Goal: Information Seeking & Learning: Find specific fact

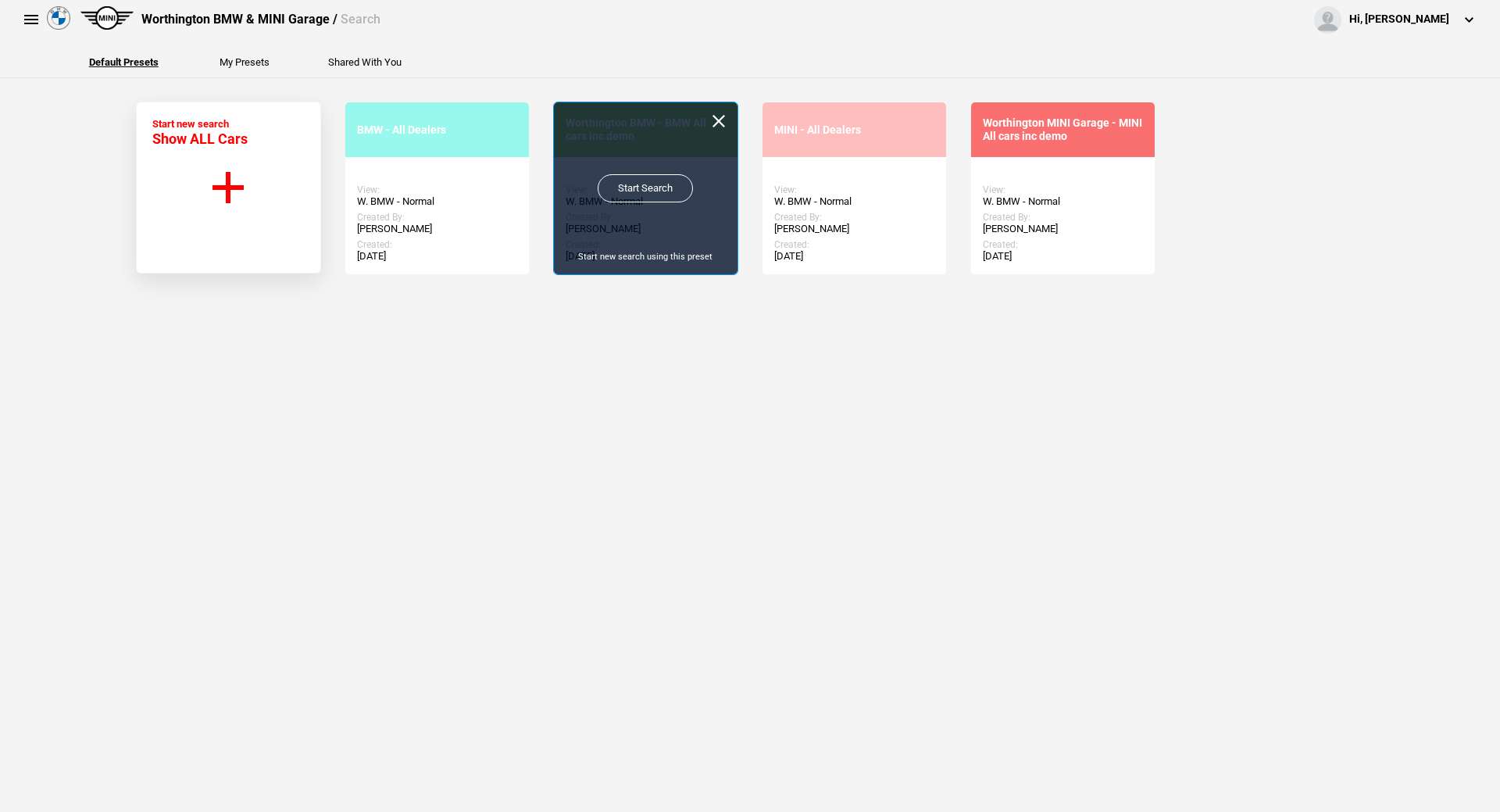
click at [646, 189] on link "Start Search" at bounding box center [645, 188] width 95 height 28
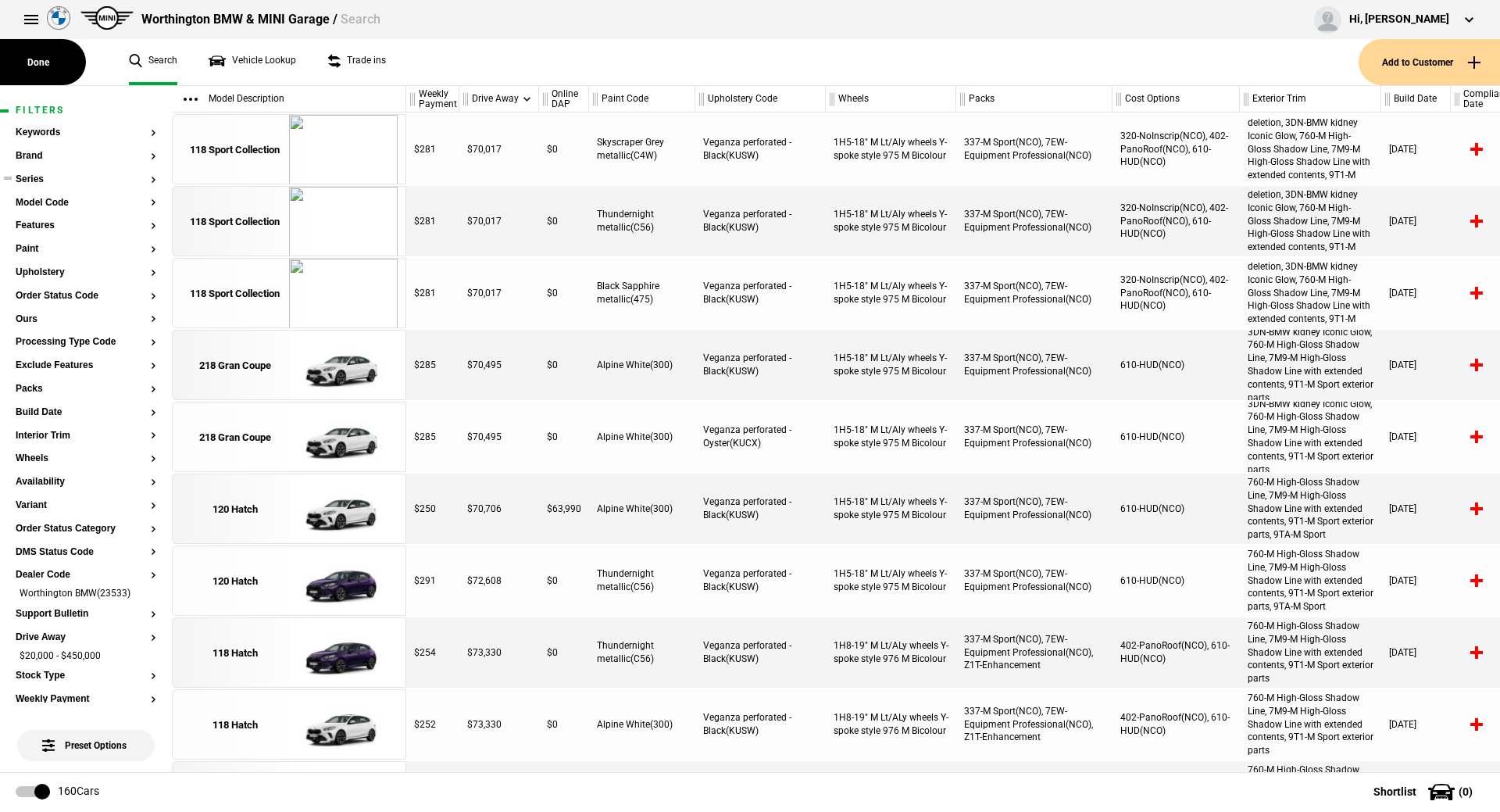
click at [36, 184] on button "Series" at bounding box center [86, 179] width 141 height 11
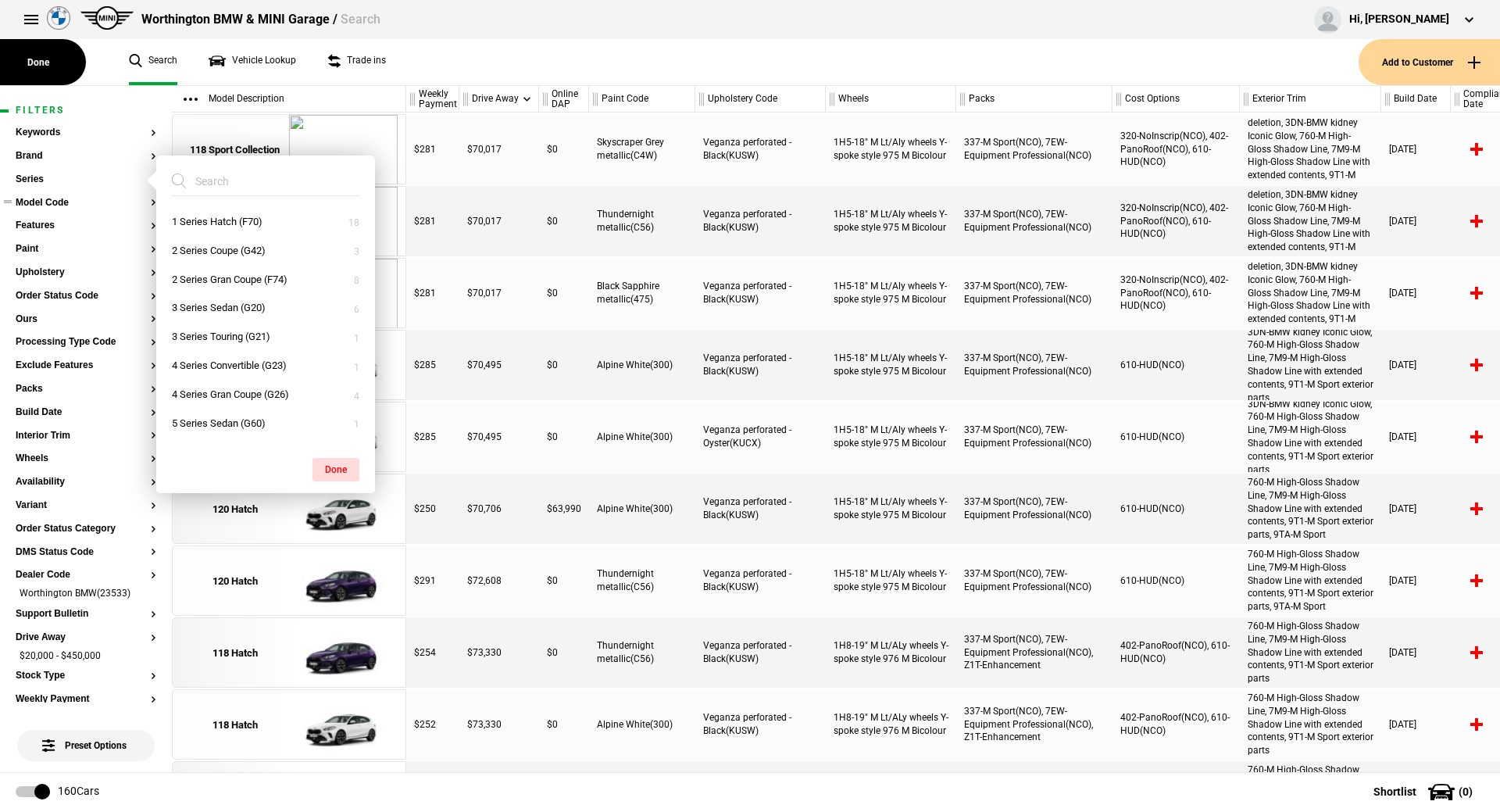
click at [76, 206] on button "Model Code" at bounding box center [86, 203] width 141 height 11
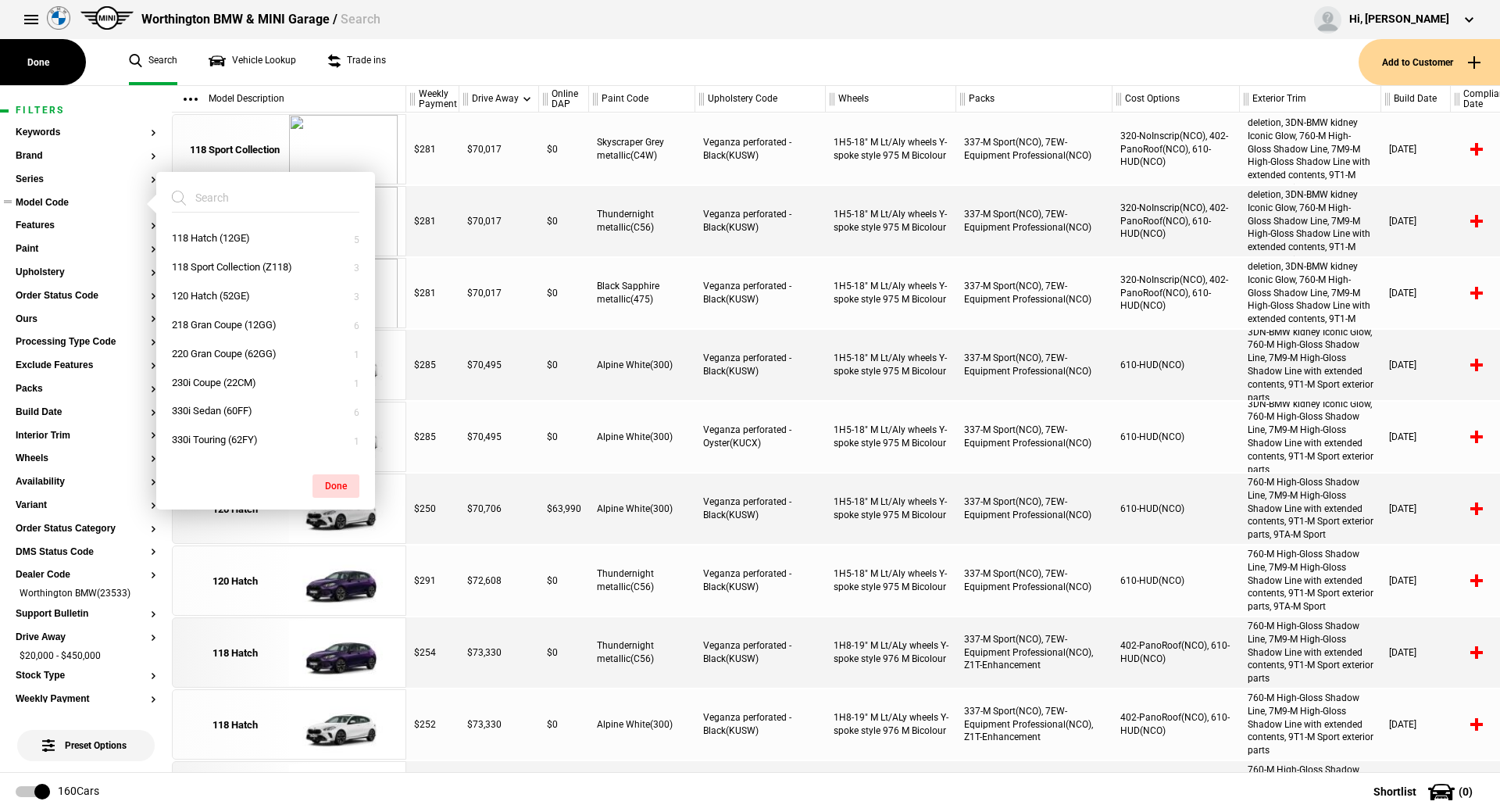
click at [60, 198] on button "Model Code" at bounding box center [86, 203] width 141 height 11
click at [282, 196] on input "search" at bounding box center [256, 198] width 169 height 28
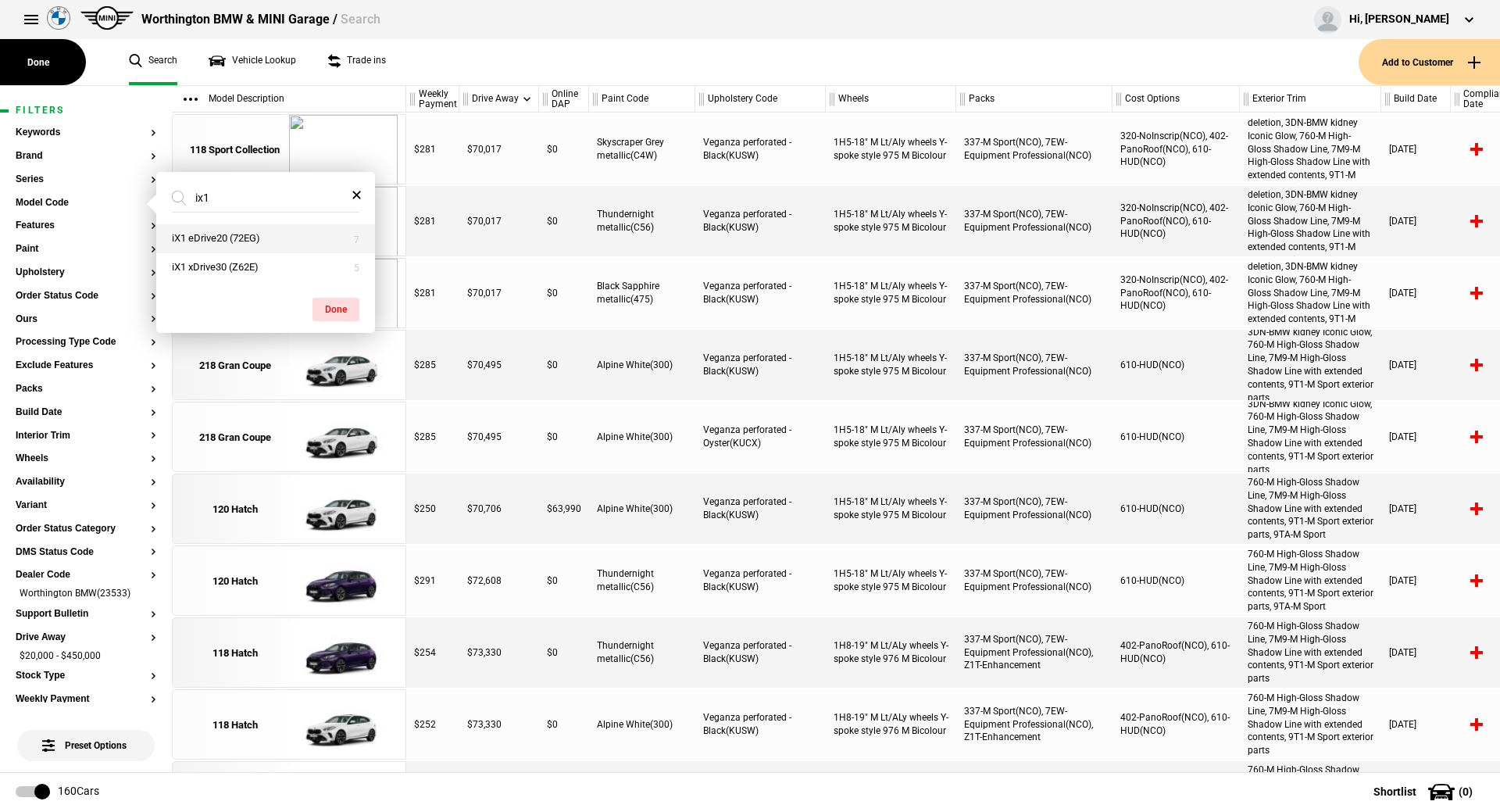
type input "ix1"
click at [268, 240] on button "iX1 eDrive20 (72EG)" at bounding box center [266, 238] width 219 height 29
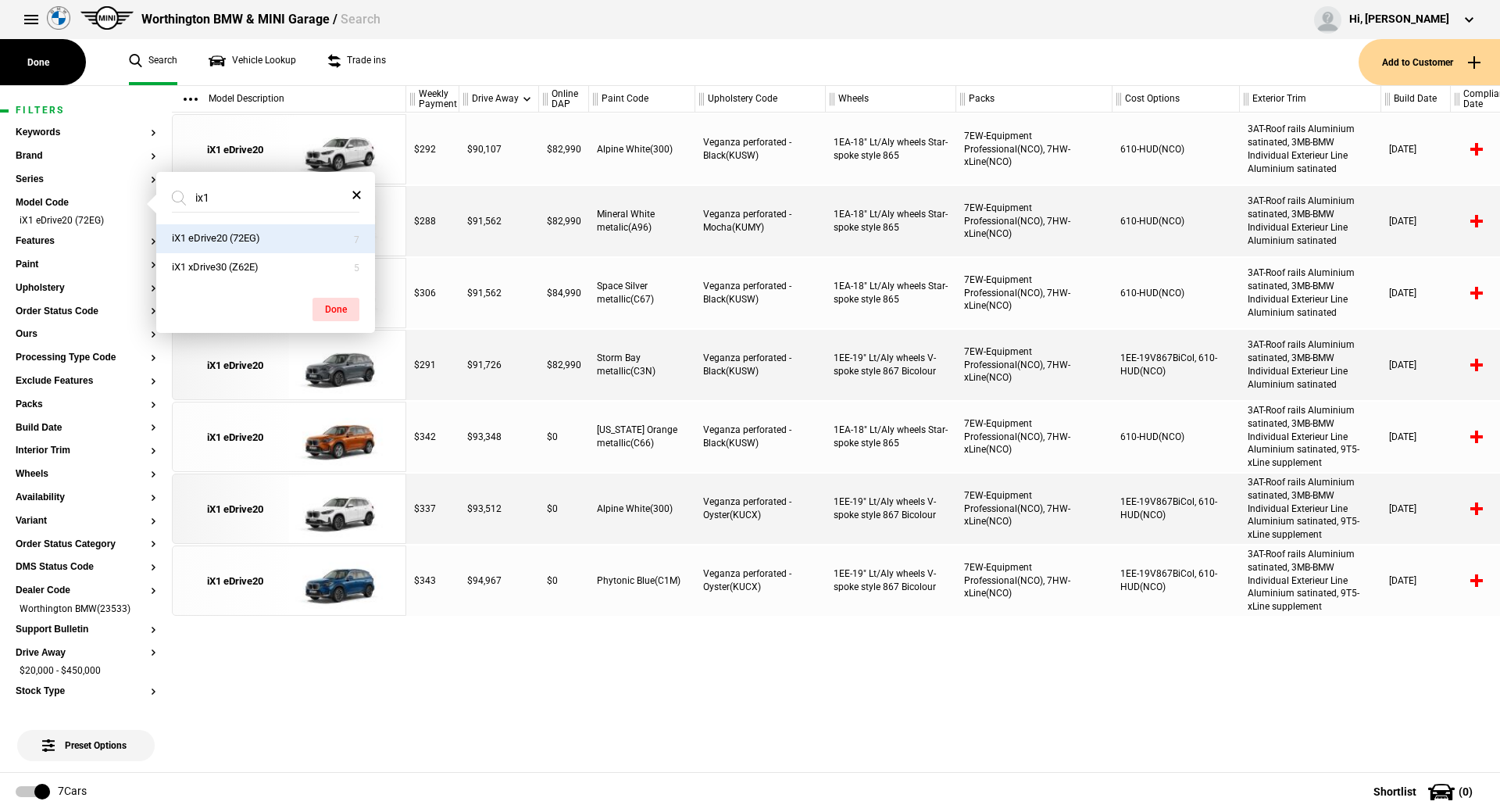
click at [351, 301] on button "Done" at bounding box center [335, 309] width 47 height 24
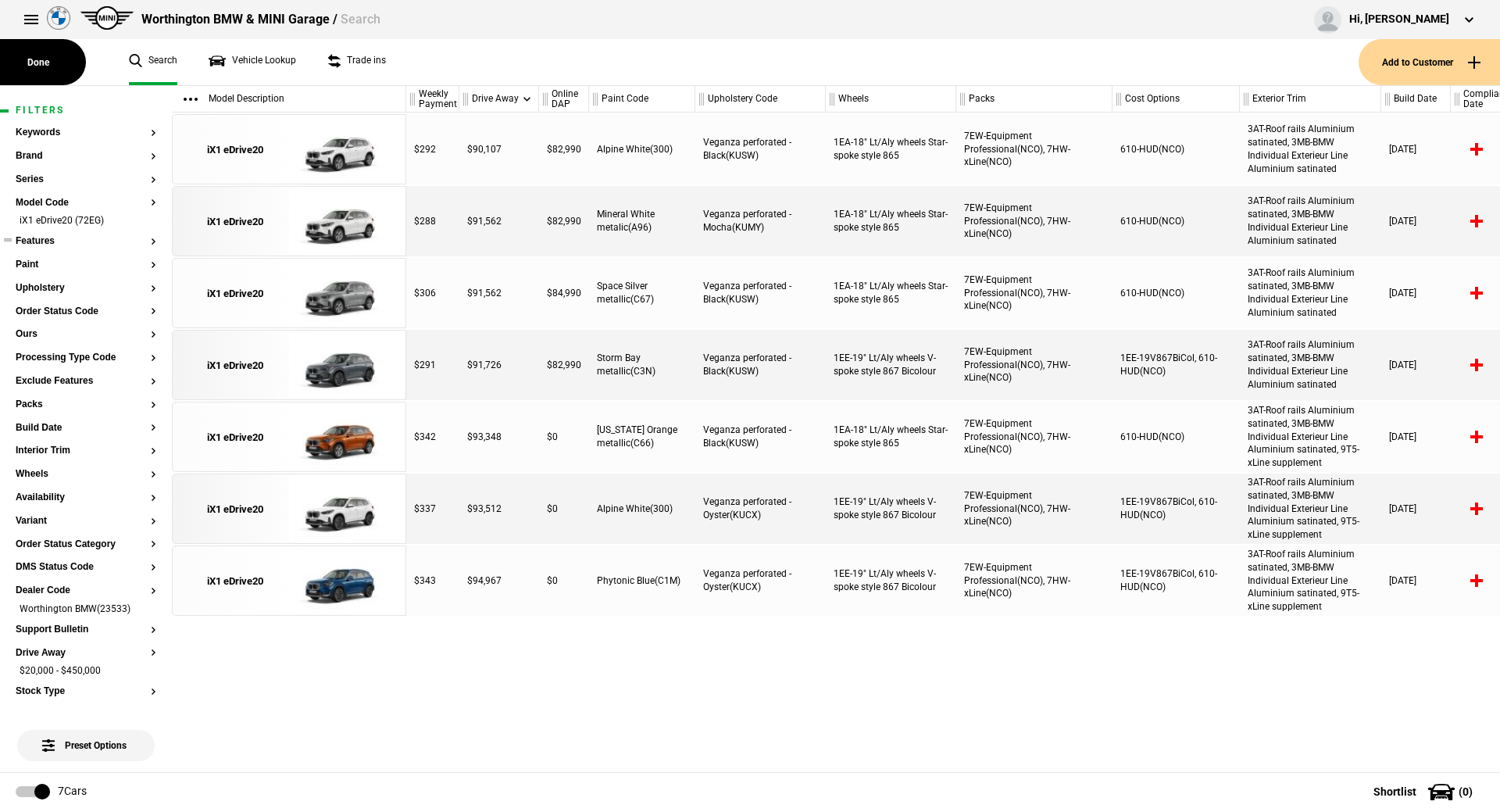
click at [46, 241] on button "Features" at bounding box center [86, 241] width 141 height 11
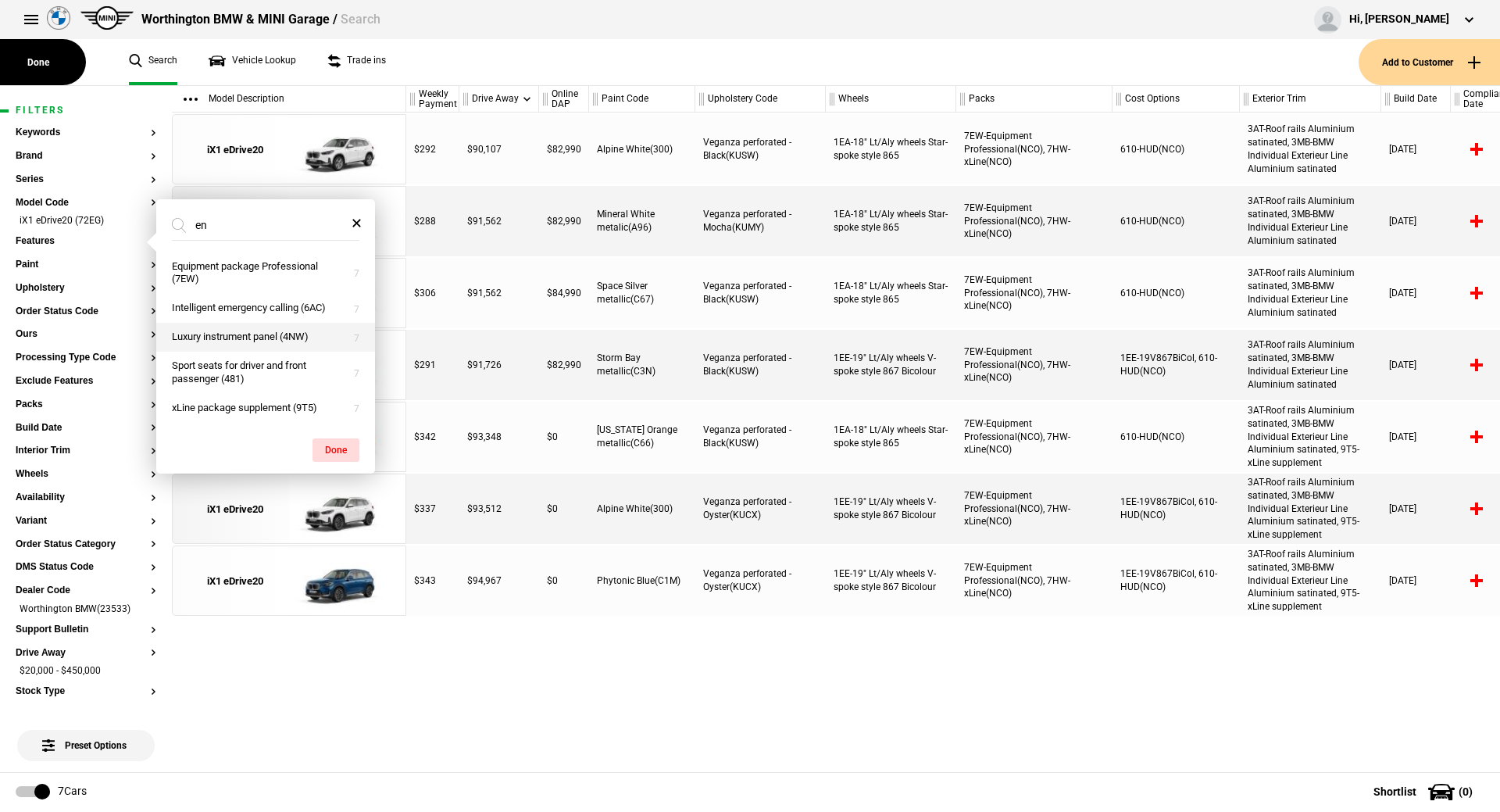
type input "e"
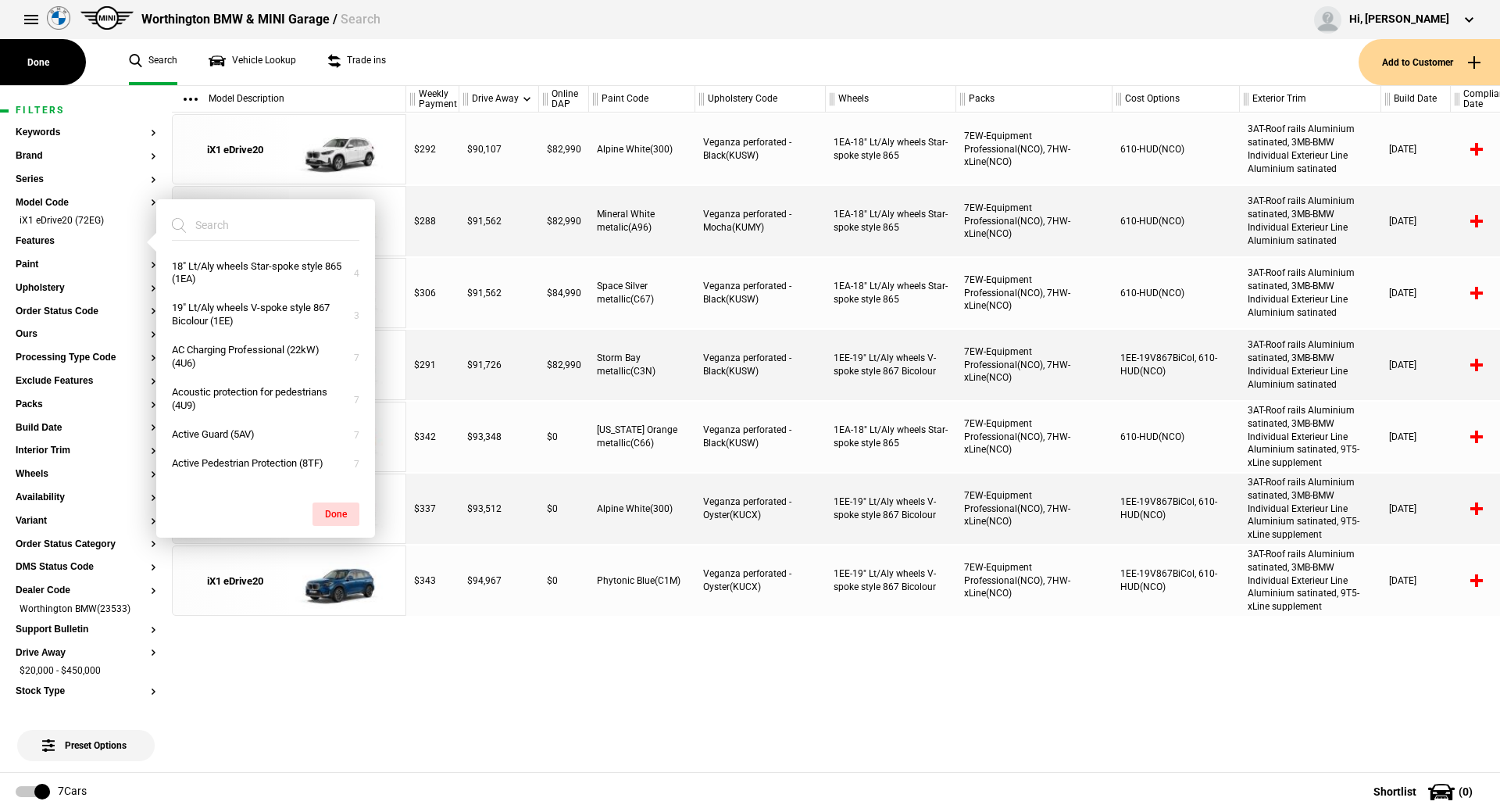
drag, startPoint x: 337, startPoint y: 655, endPoint x: 216, endPoint y: 618, distance: 126.5
click at [336, 655] on div "iX1 eDrive20 iX1 eDrive20 iX1 eDrive20 iX1 eDrive20 iX1 eDrive20 iX1 eDrive20 i…" at bounding box center [289, 443] width 234 height 660
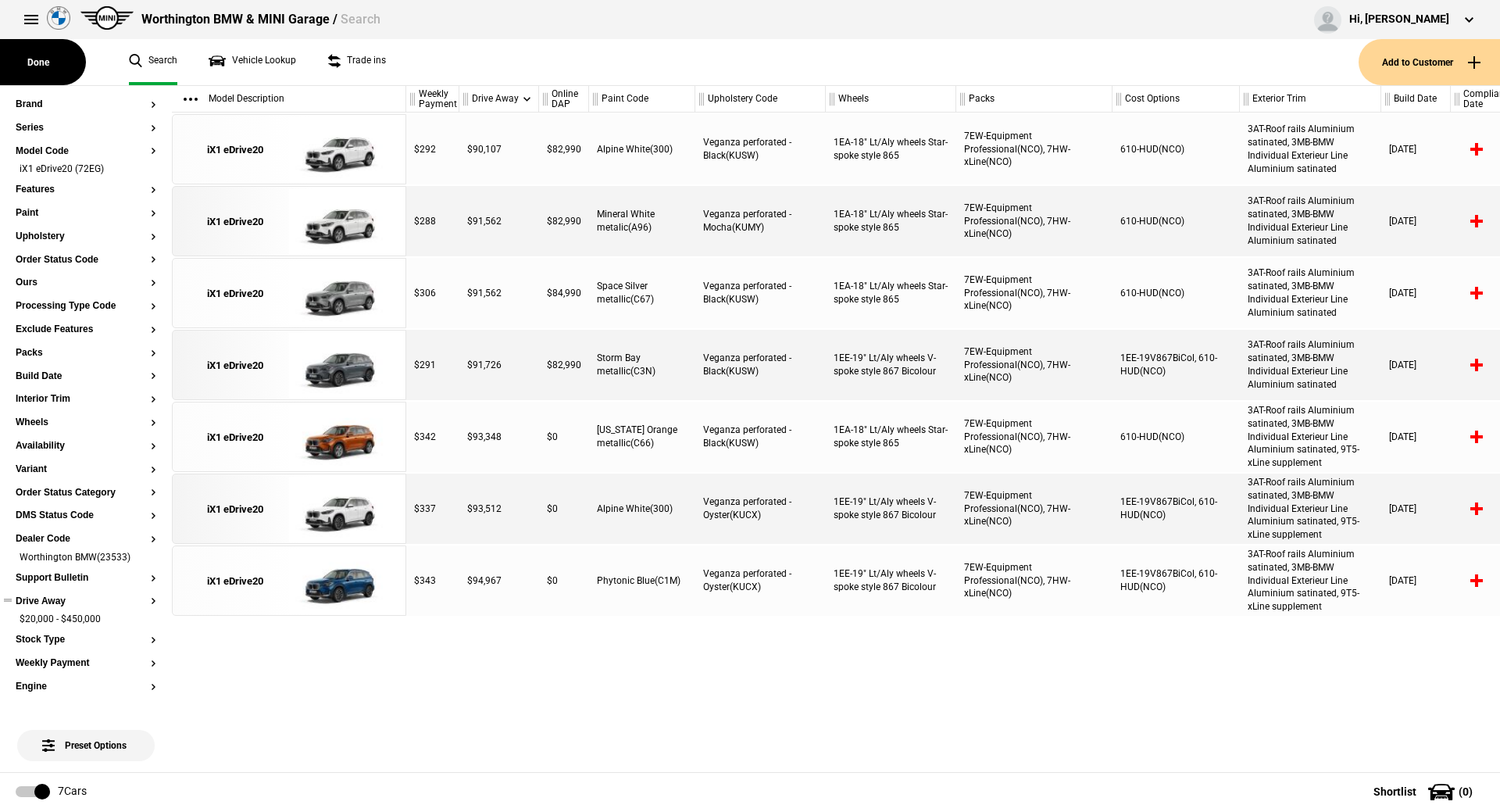
scroll to position [78, 0]
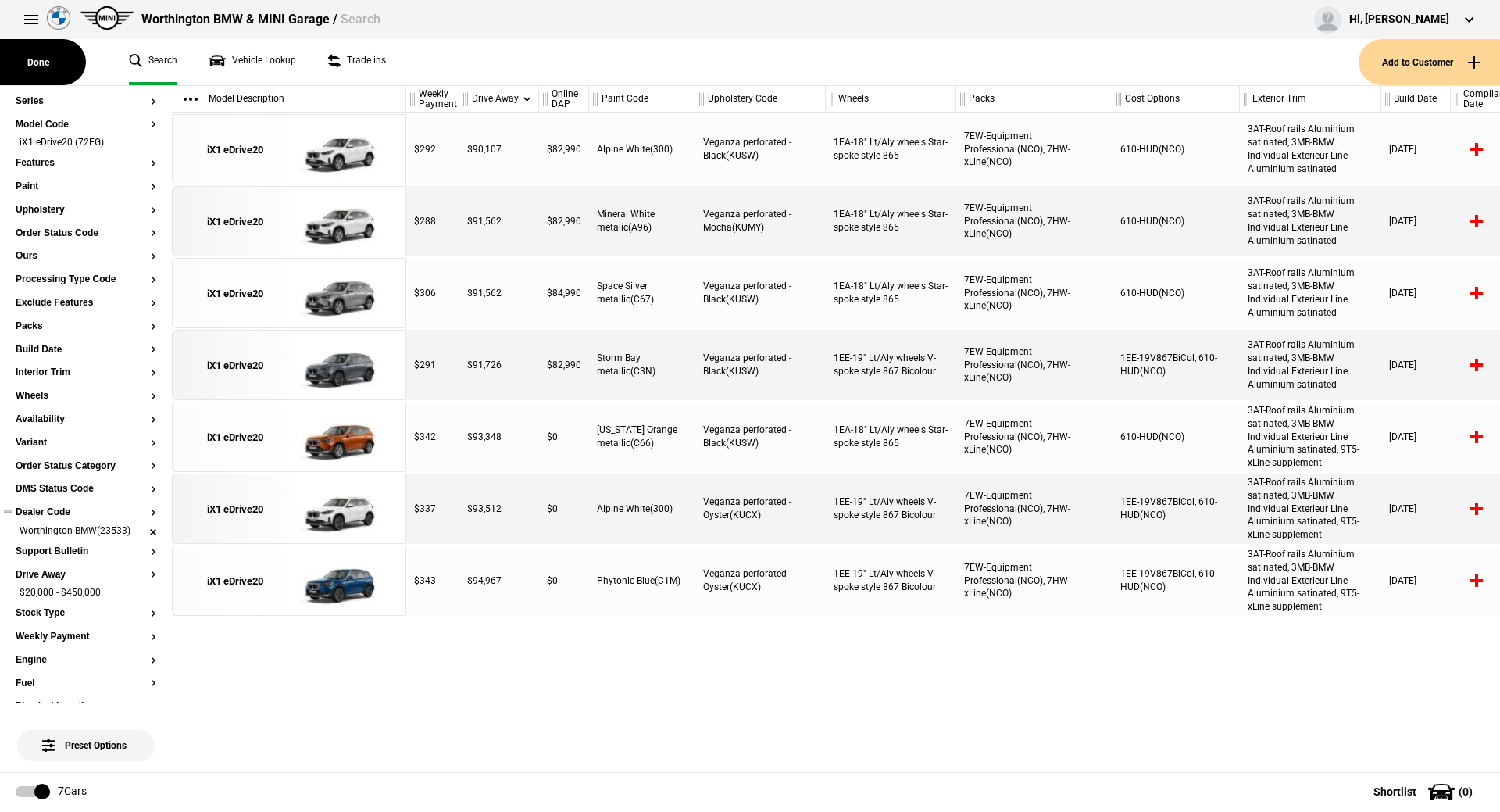
click at [135, 533] on li "Worthington BMW(23533)" at bounding box center [86, 532] width 141 height 16
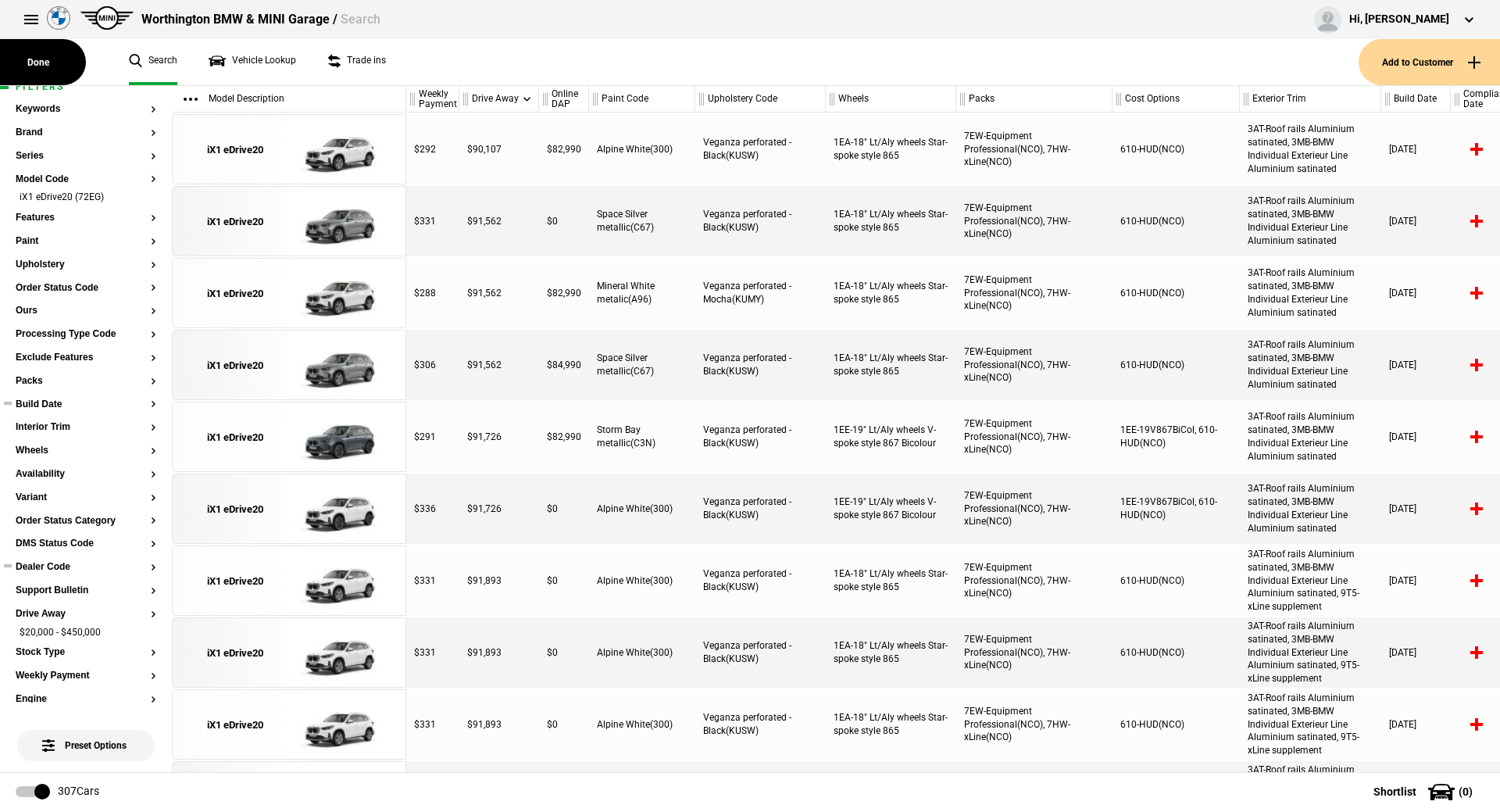
scroll to position [0, 0]
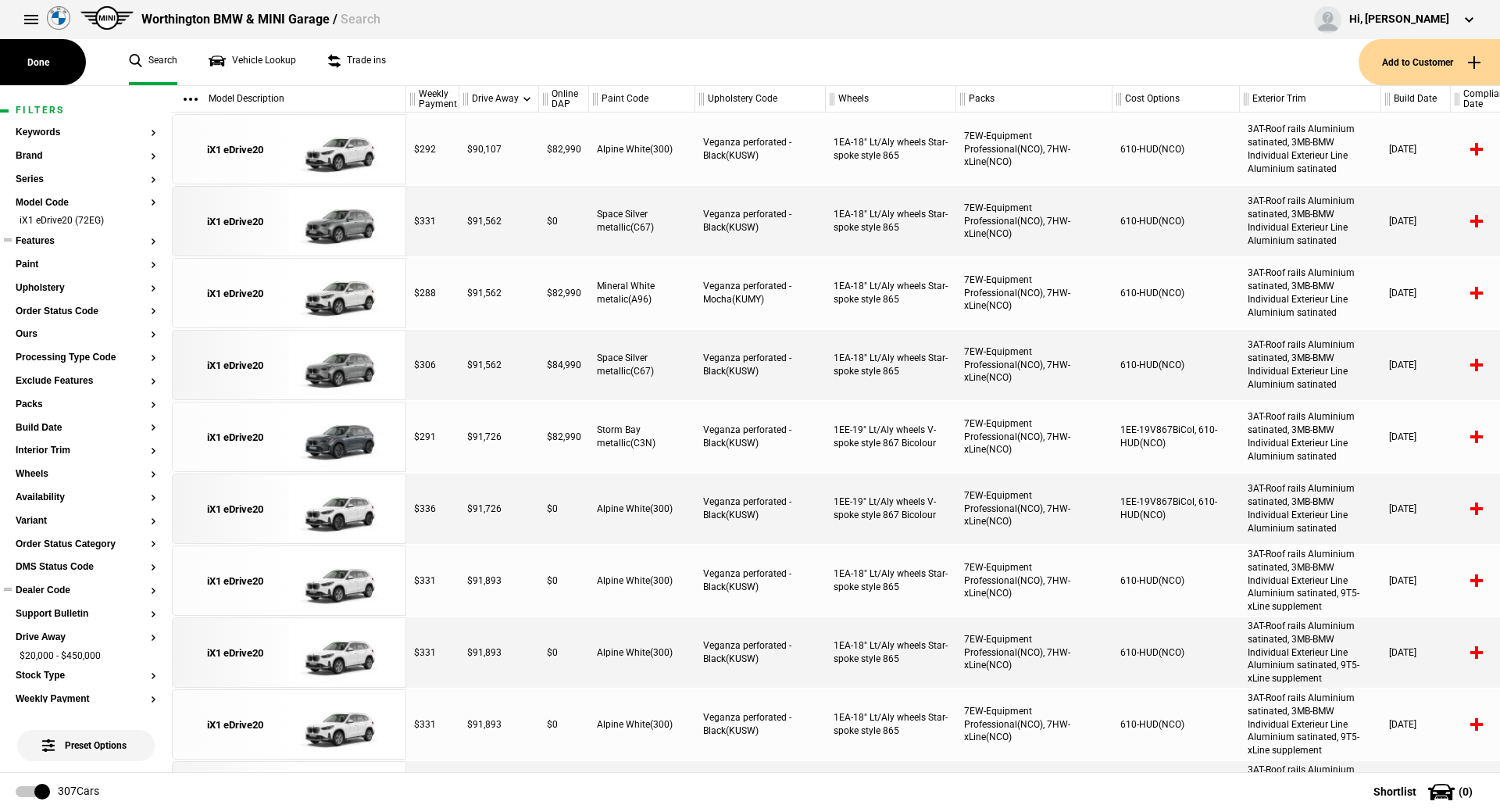
click at [38, 244] on button "Features" at bounding box center [86, 241] width 141 height 11
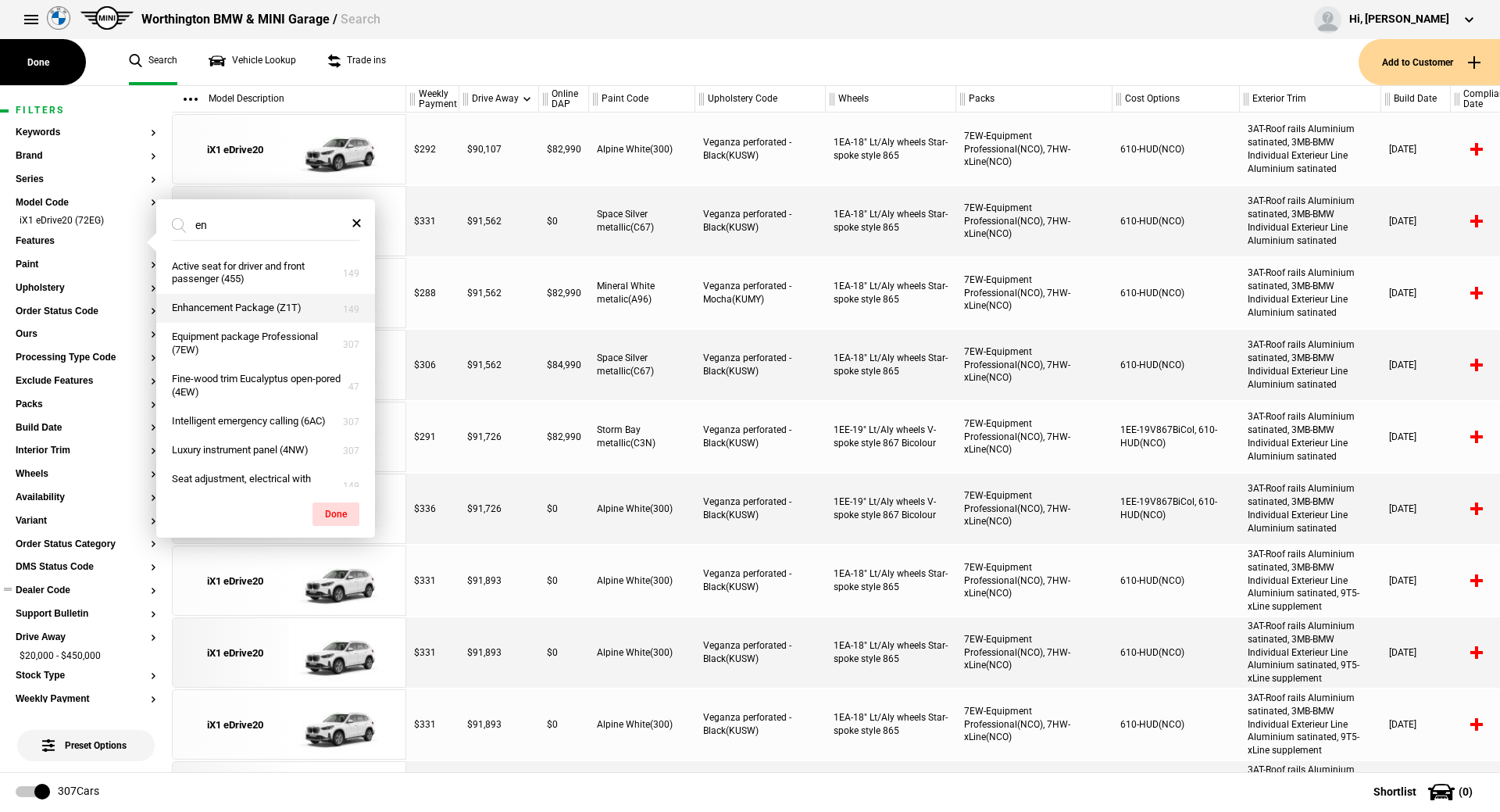
type input "en"
click at [290, 302] on button "Enhancement Package (Z1T)" at bounding box center [266, 308] width 219 height 29
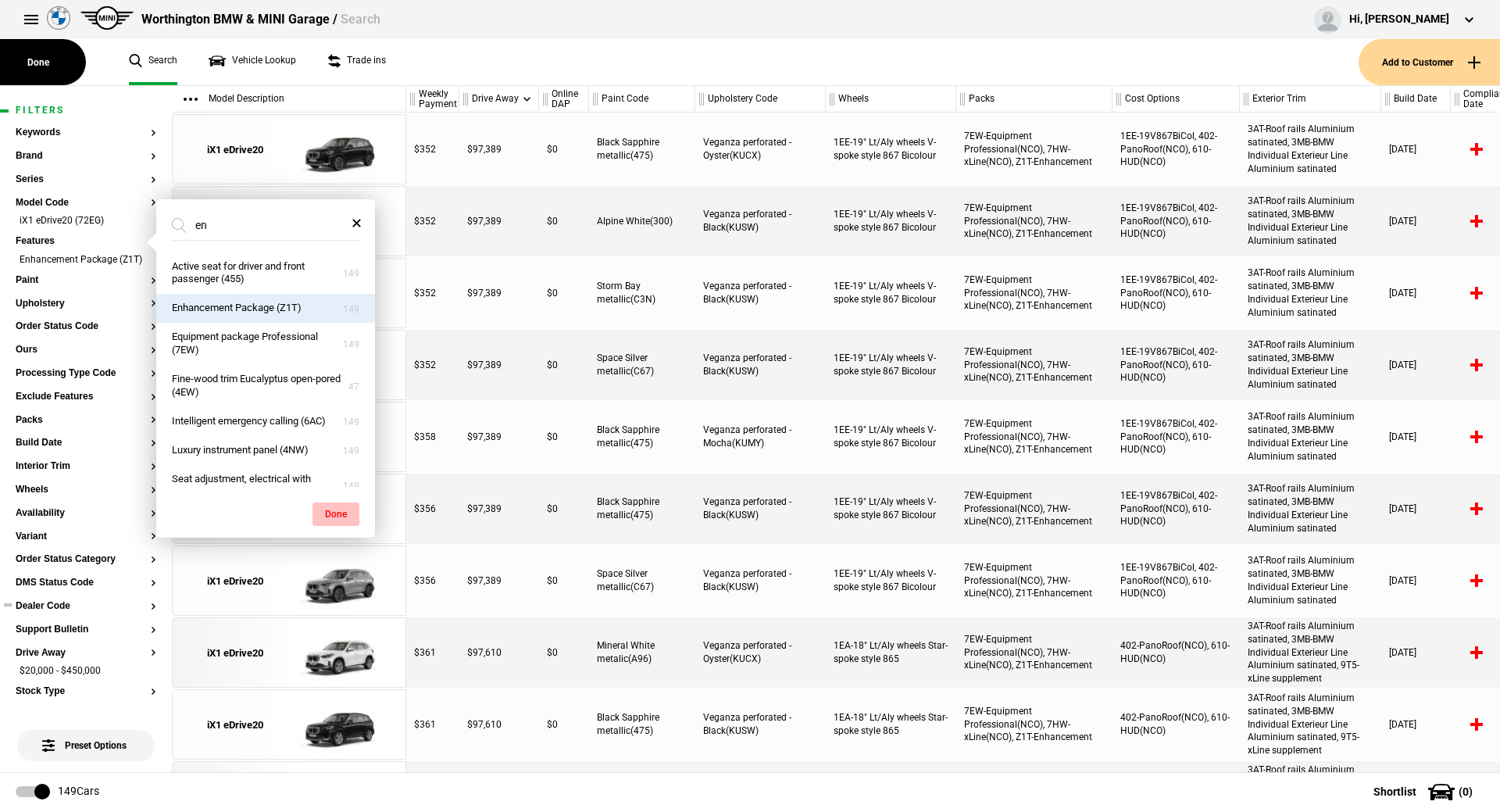
click at [342, 514] on button "Done" at bounding box center [335, 514] width 47 height 24
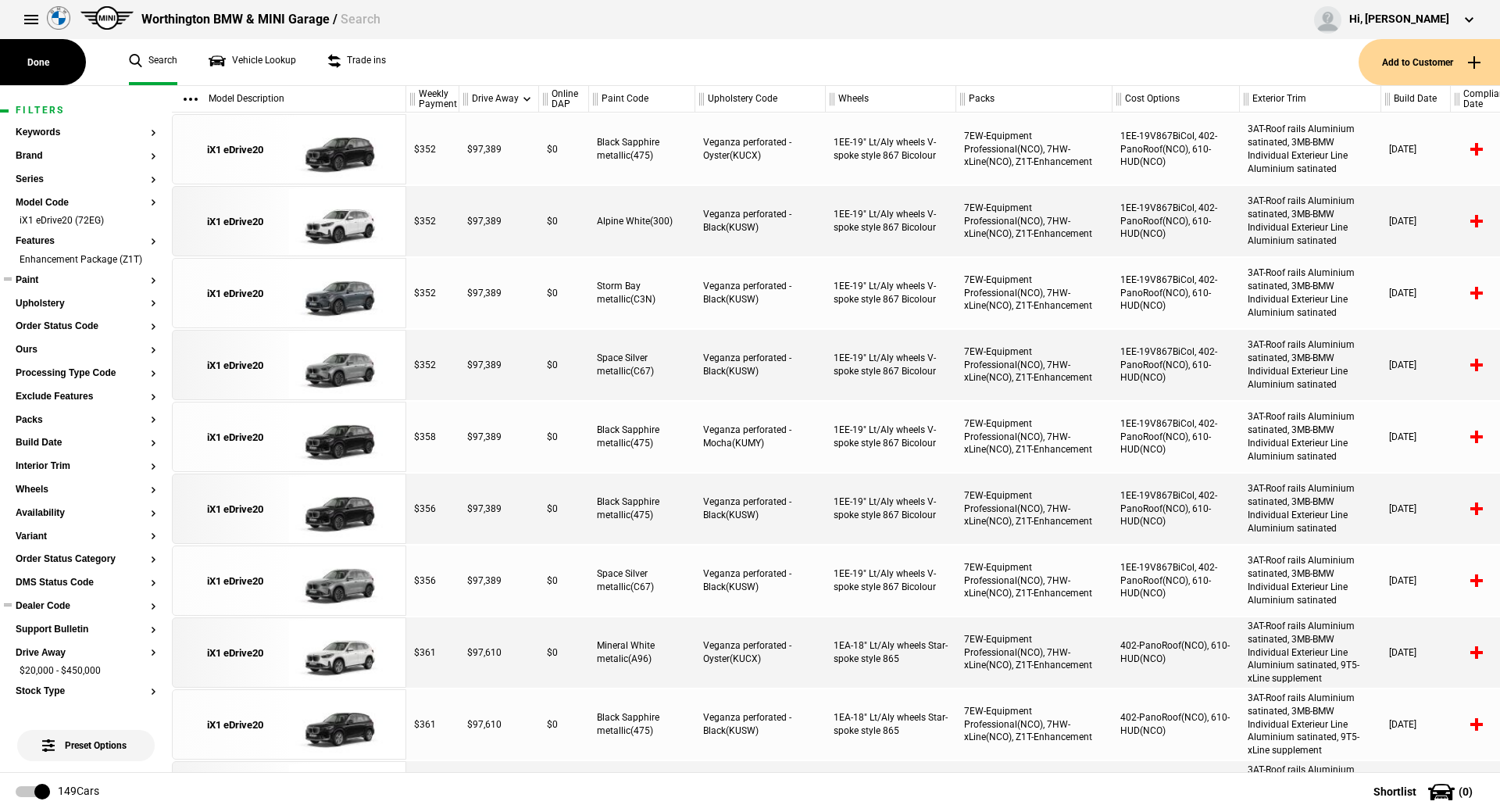
click at [32, 286] on button "Paint" at bounding box center [86, 281] width 141 height 11
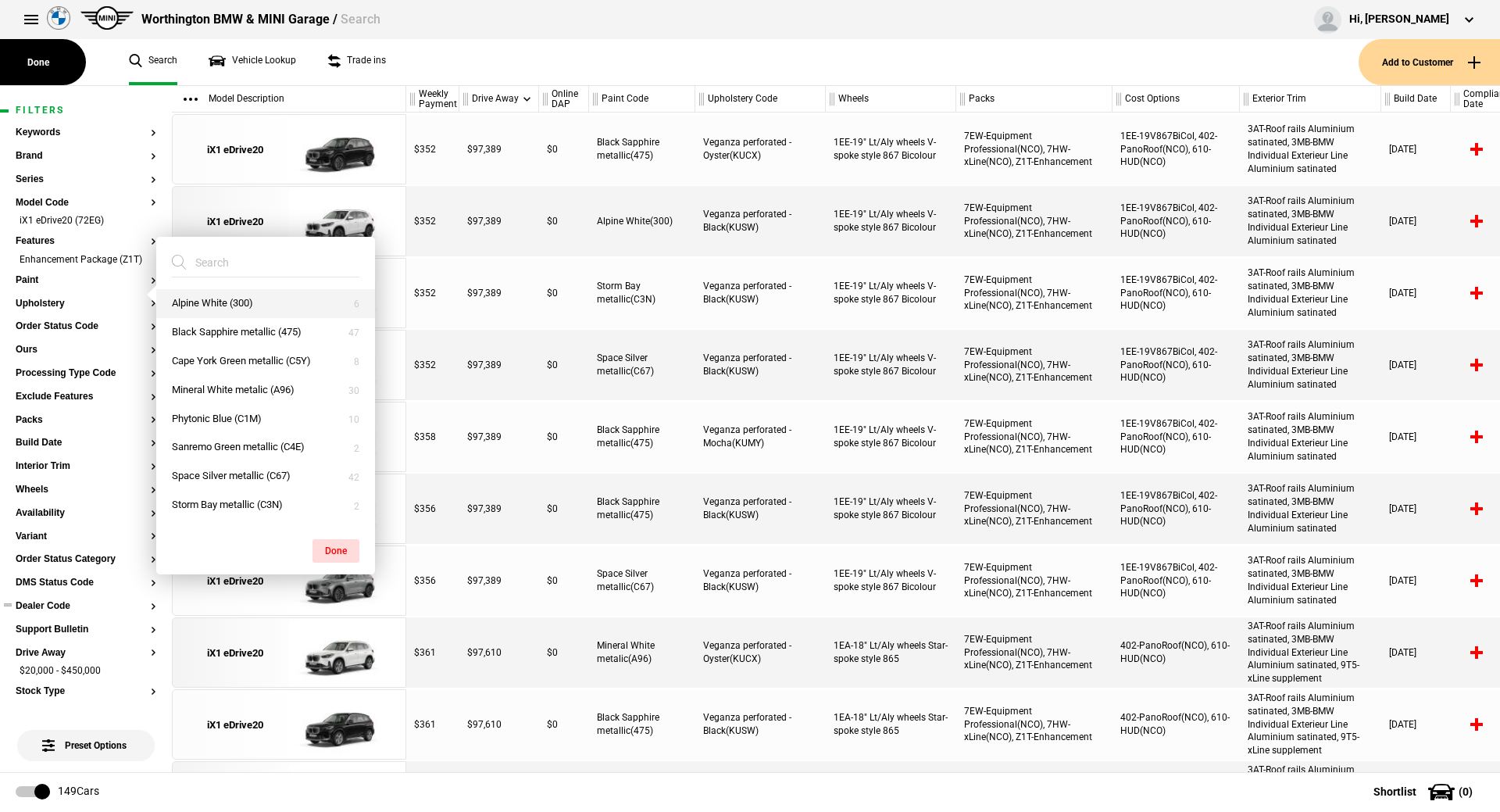
click at [192, 298] on button "Alpine White (300)" at bounding box center [266, 304] width 219 height 29
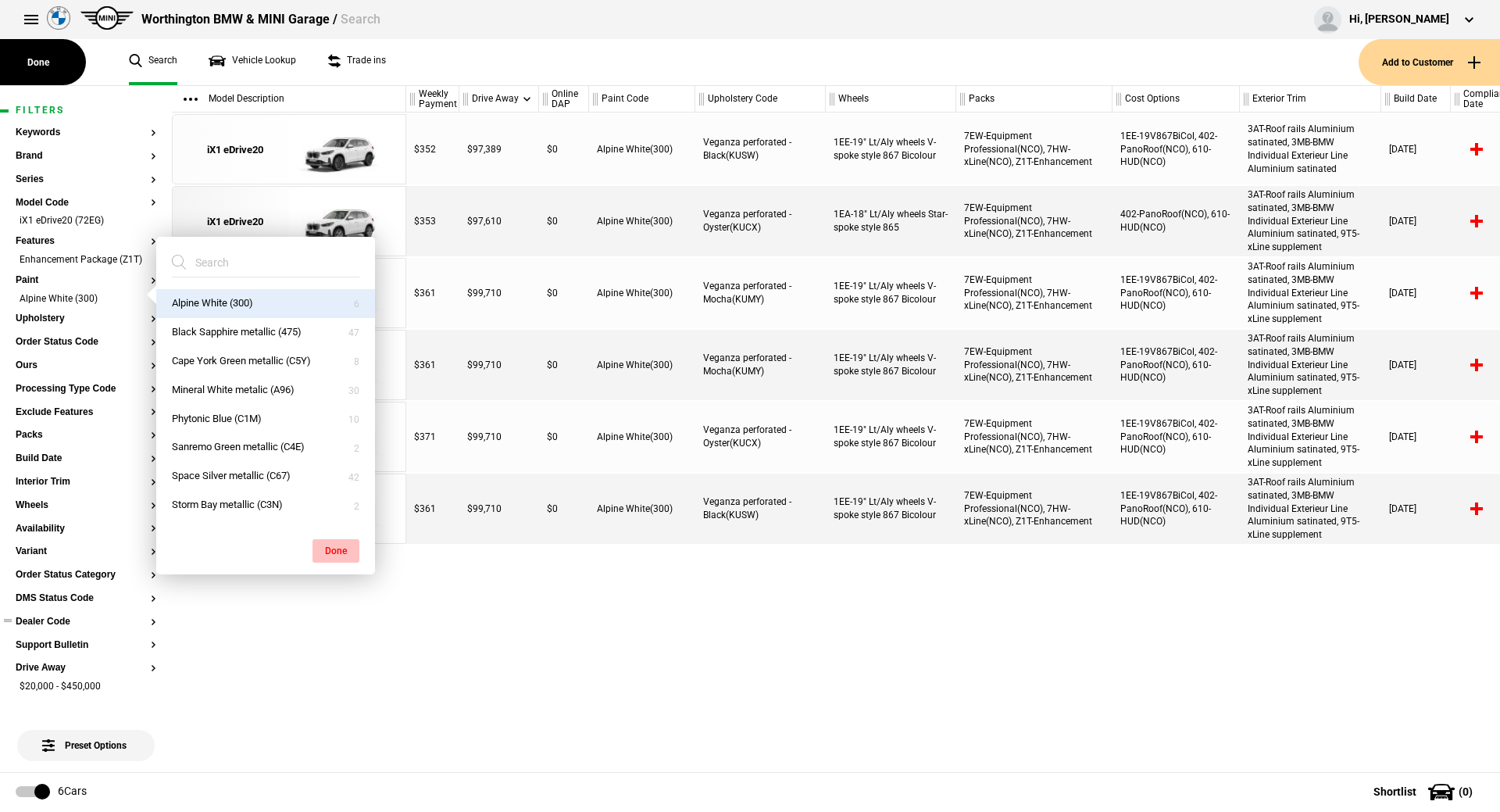
click at [346, 545] on button "Done" at bounding box center [335, 551] width 47 height 24
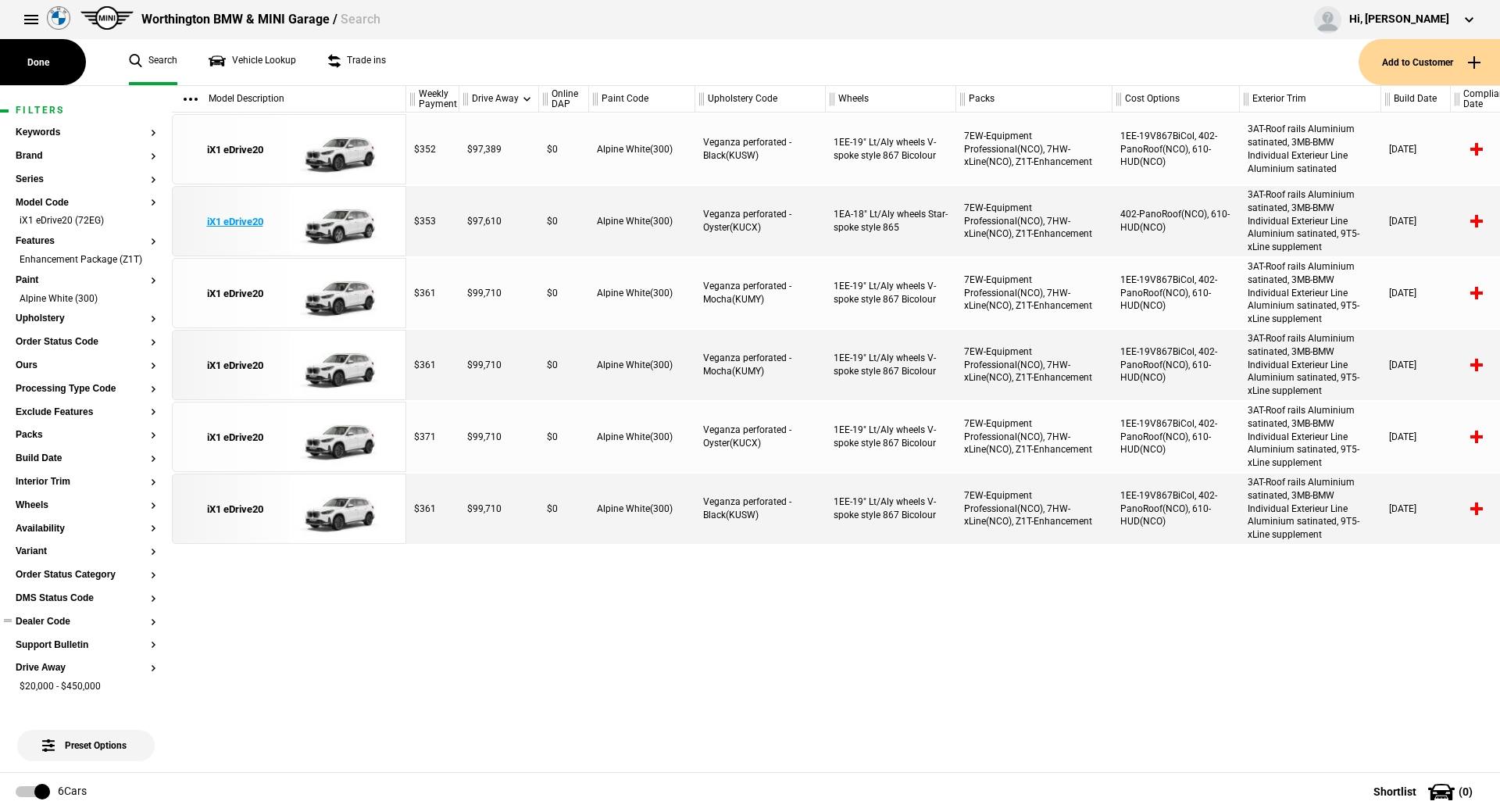
click at [353, 221] on img at bounding box center [343, 222] width 108 height 70
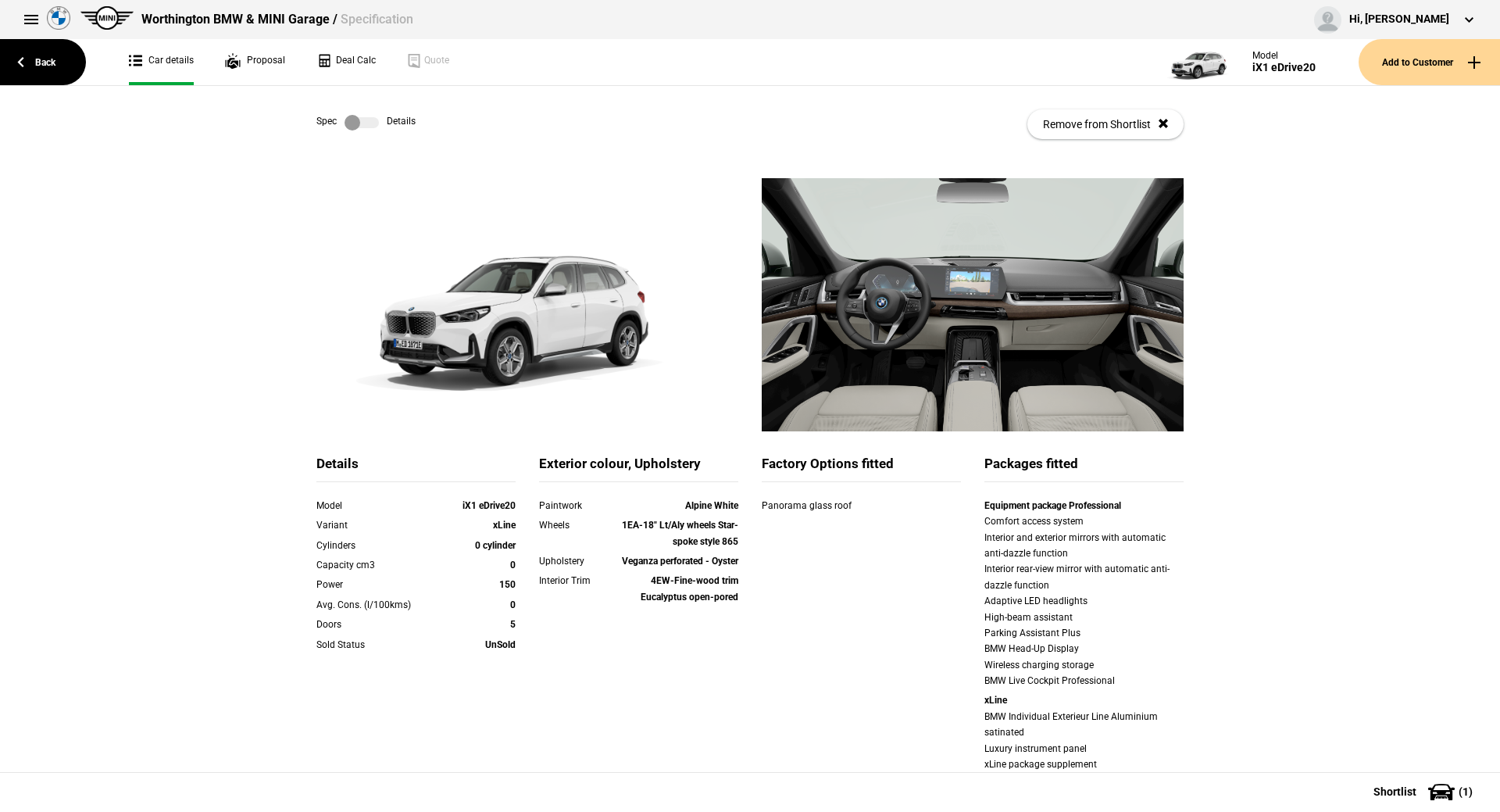
click at [346, 123] on label at bounding box center [362, 123] width 34 height 16
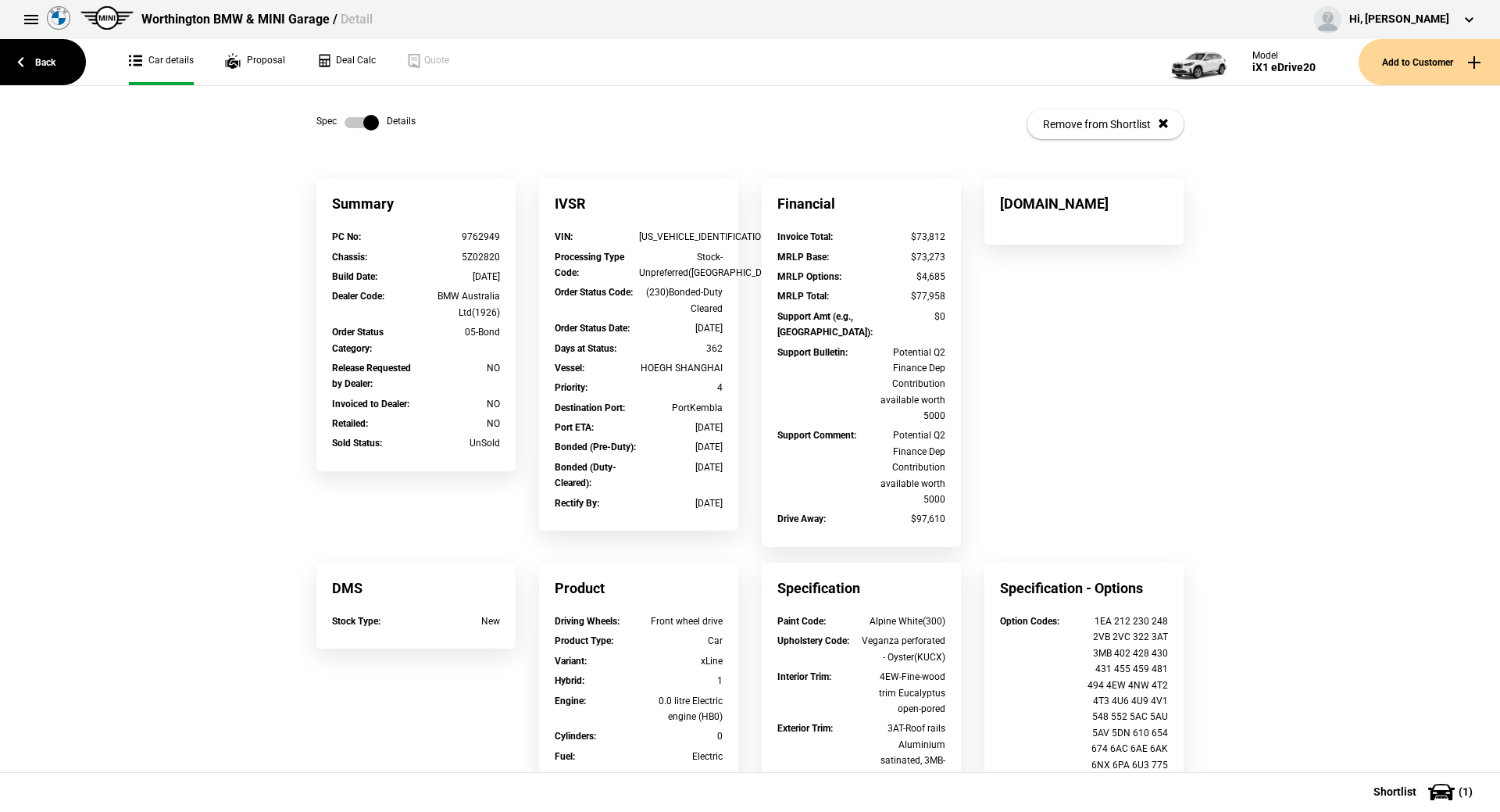
click at [346, 123] on label at bounding box center [362, 123] width 34 height 16
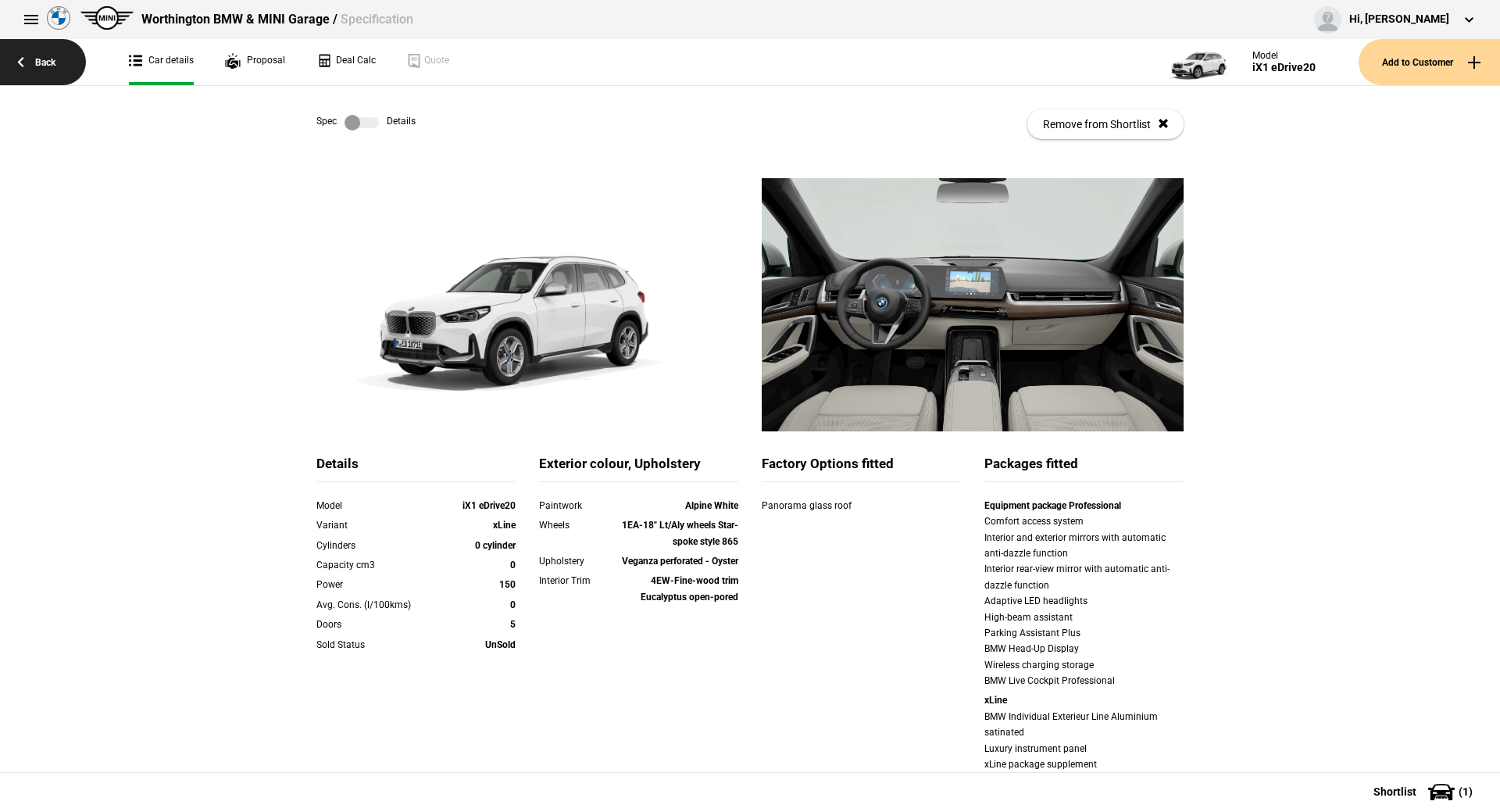
click at [59, 53] on link "Back" at bounding box center [43, 62] width 86 height 46
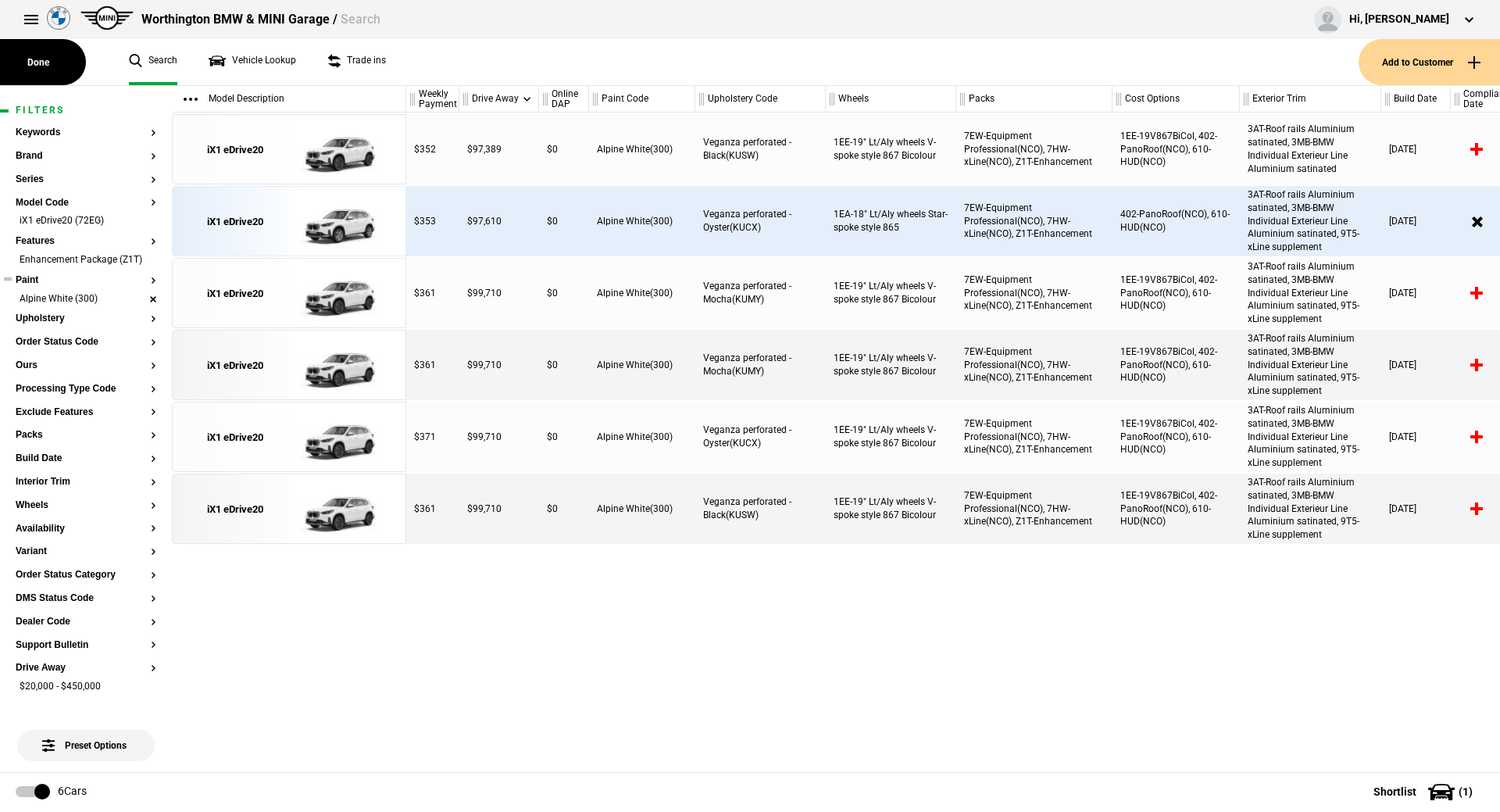
click at [133, 308] on li "Alpine White (300)" at bounding box center [86, 300] width 141 height 16
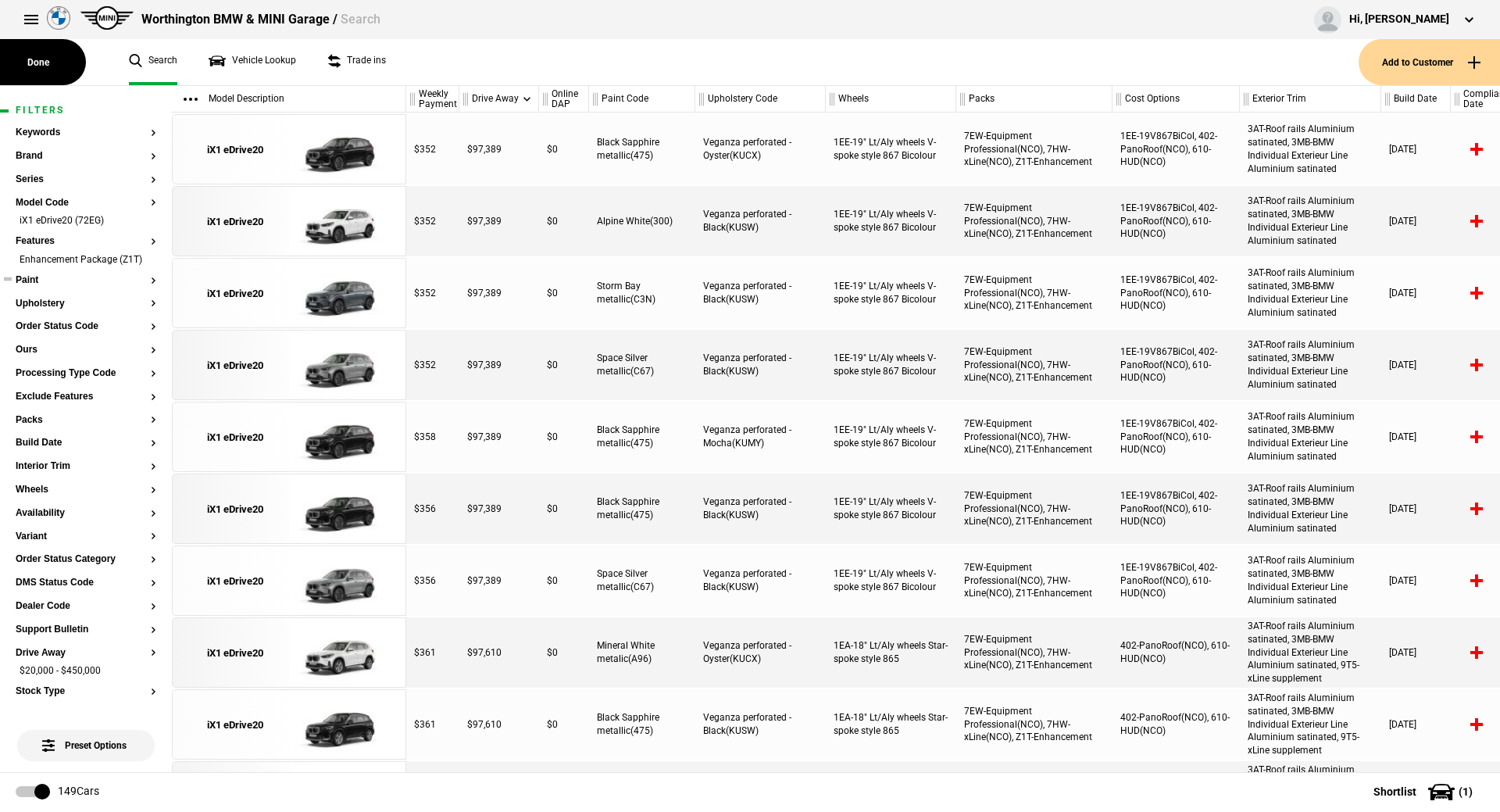
click at [40, 286] on button "Paint" at bounding box center [86, 281] width 141 height 11
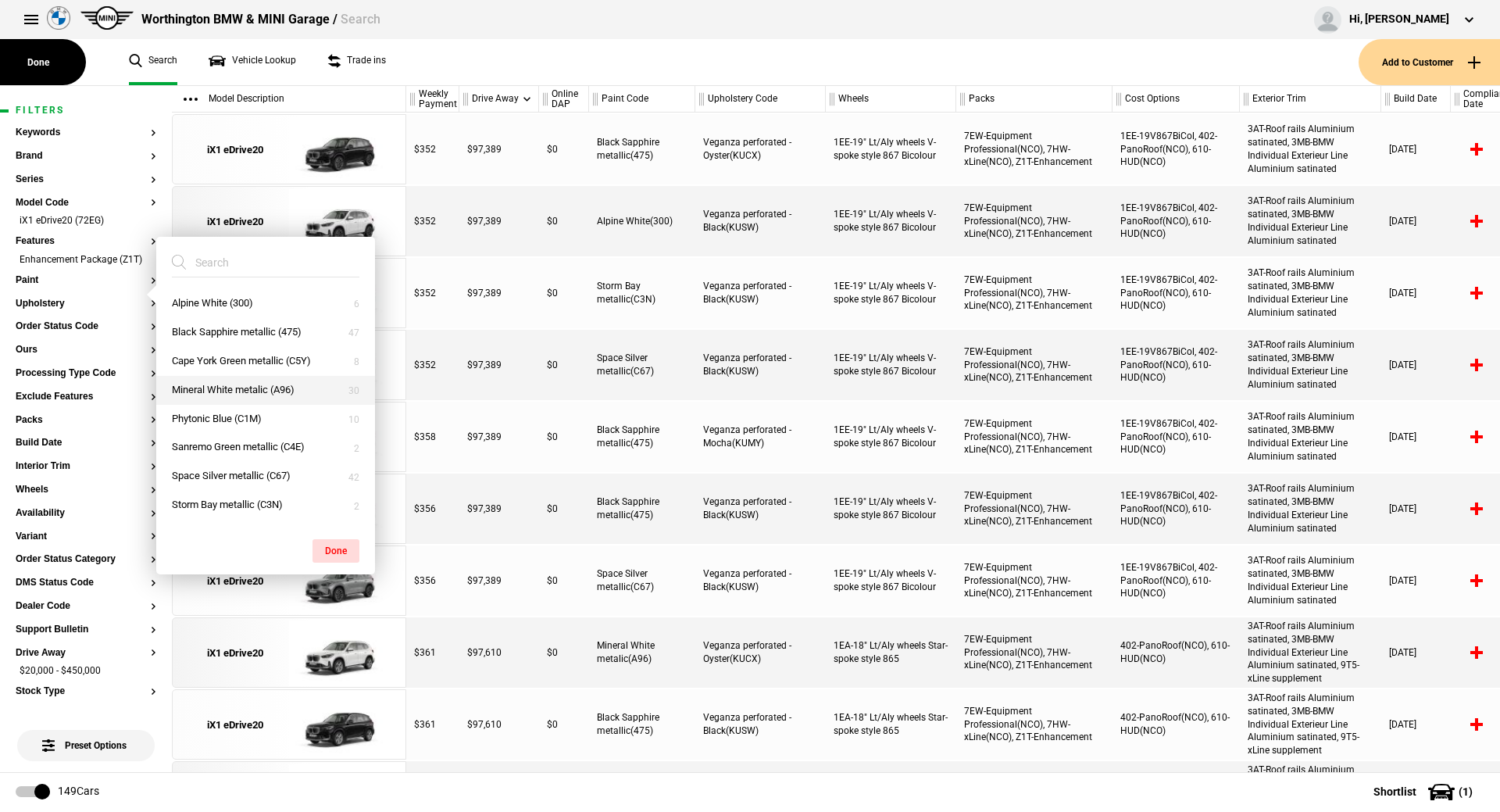
click at [274, 391] on button "Mineral White metalic (A96)" at bounding box center [266, 390] width 219 height 29
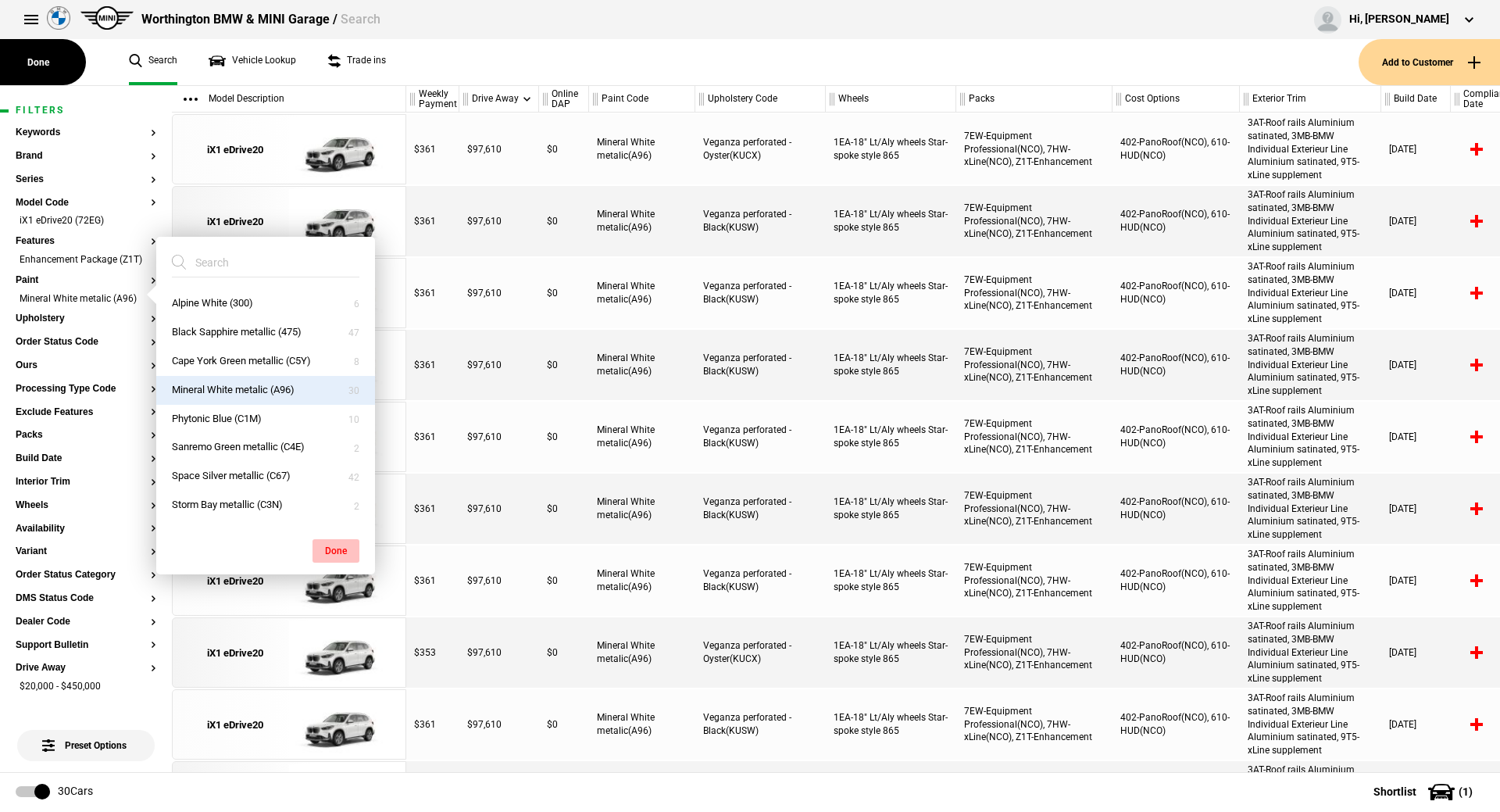
click at [345, 559] on button "Done" at bounding box center [335, 551] width 47 height 24
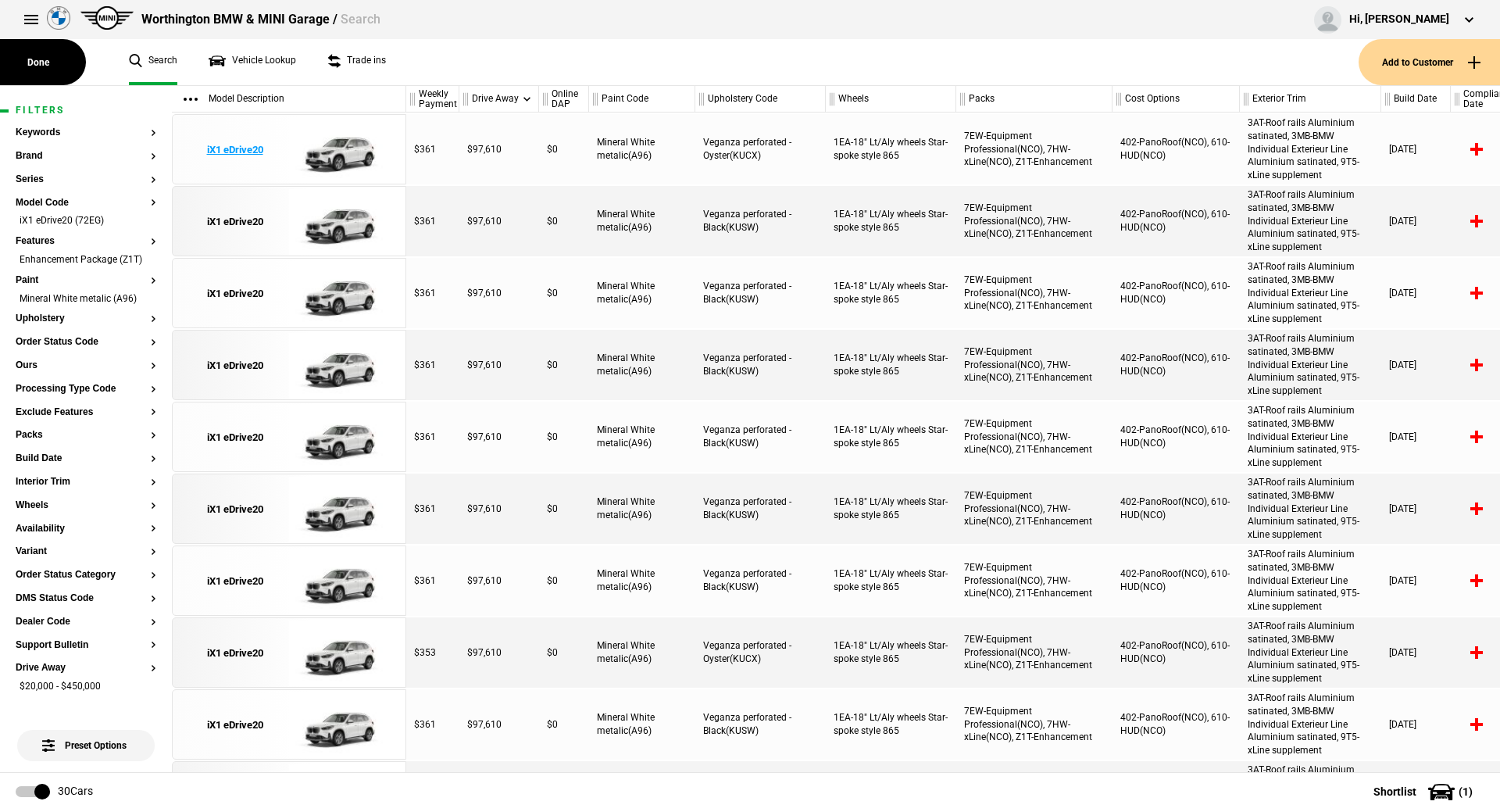
click at [353, 148] on img at bounding box center [343, 150] width 108 height 70
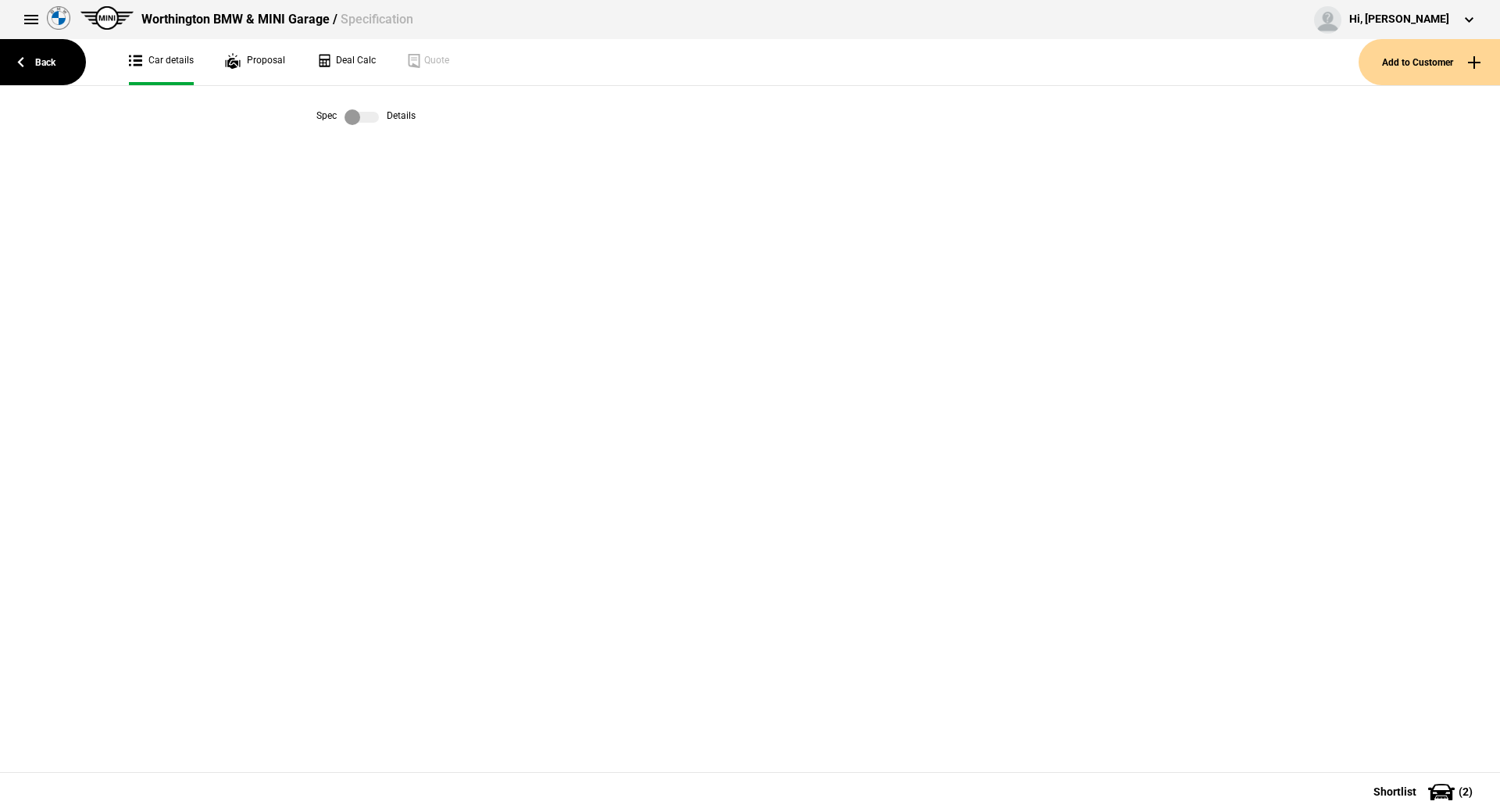
click at [357, 121] on label at bounding box center [362, 117] width 34 height 16
click at [54, 61] on link "Back" at bounding box center [43, 62] width 86 height 46
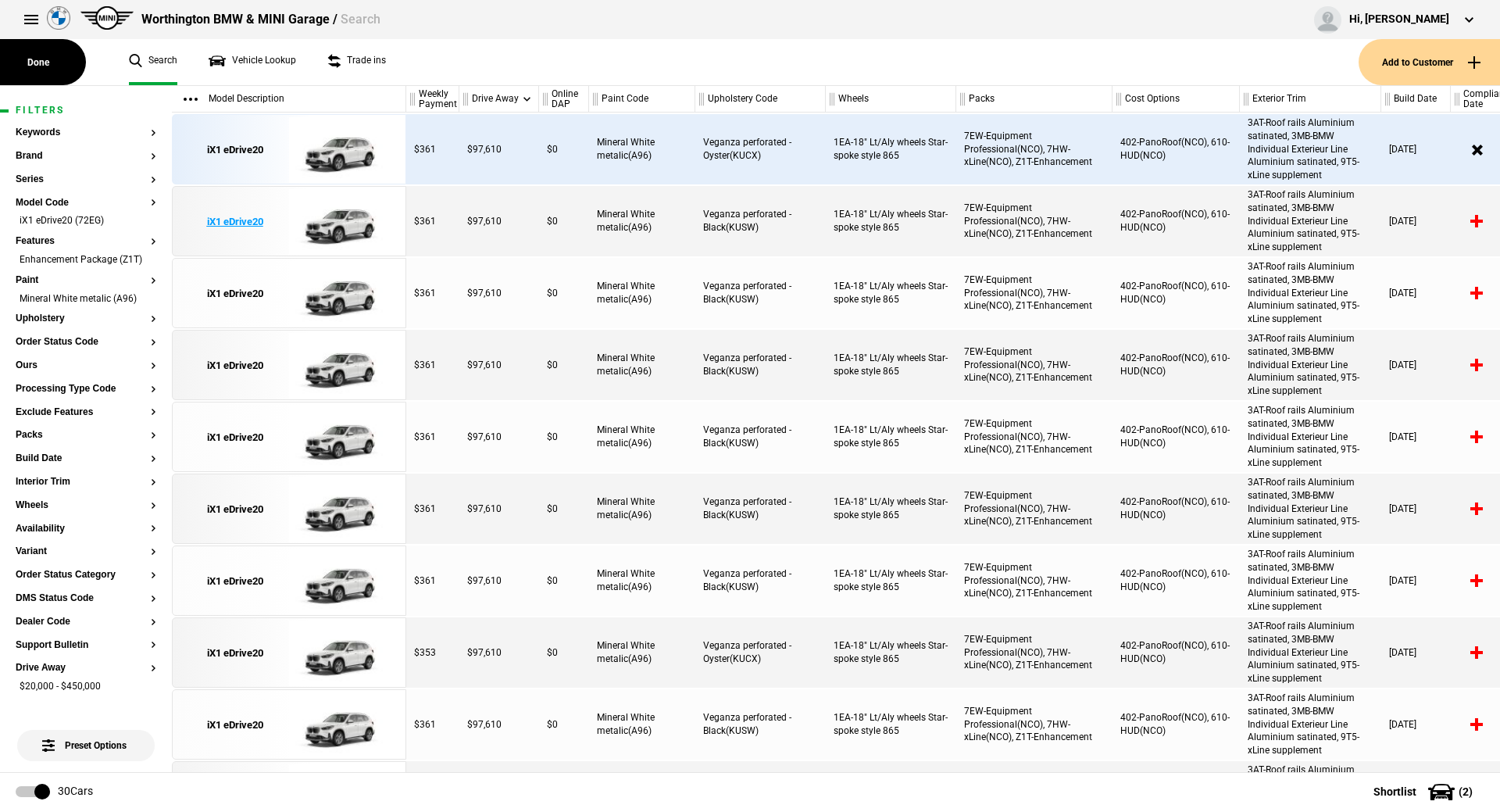
click at [264, 220] on link "iX1 eDrive20" at bounding box center [234, 222] width 108 height 70
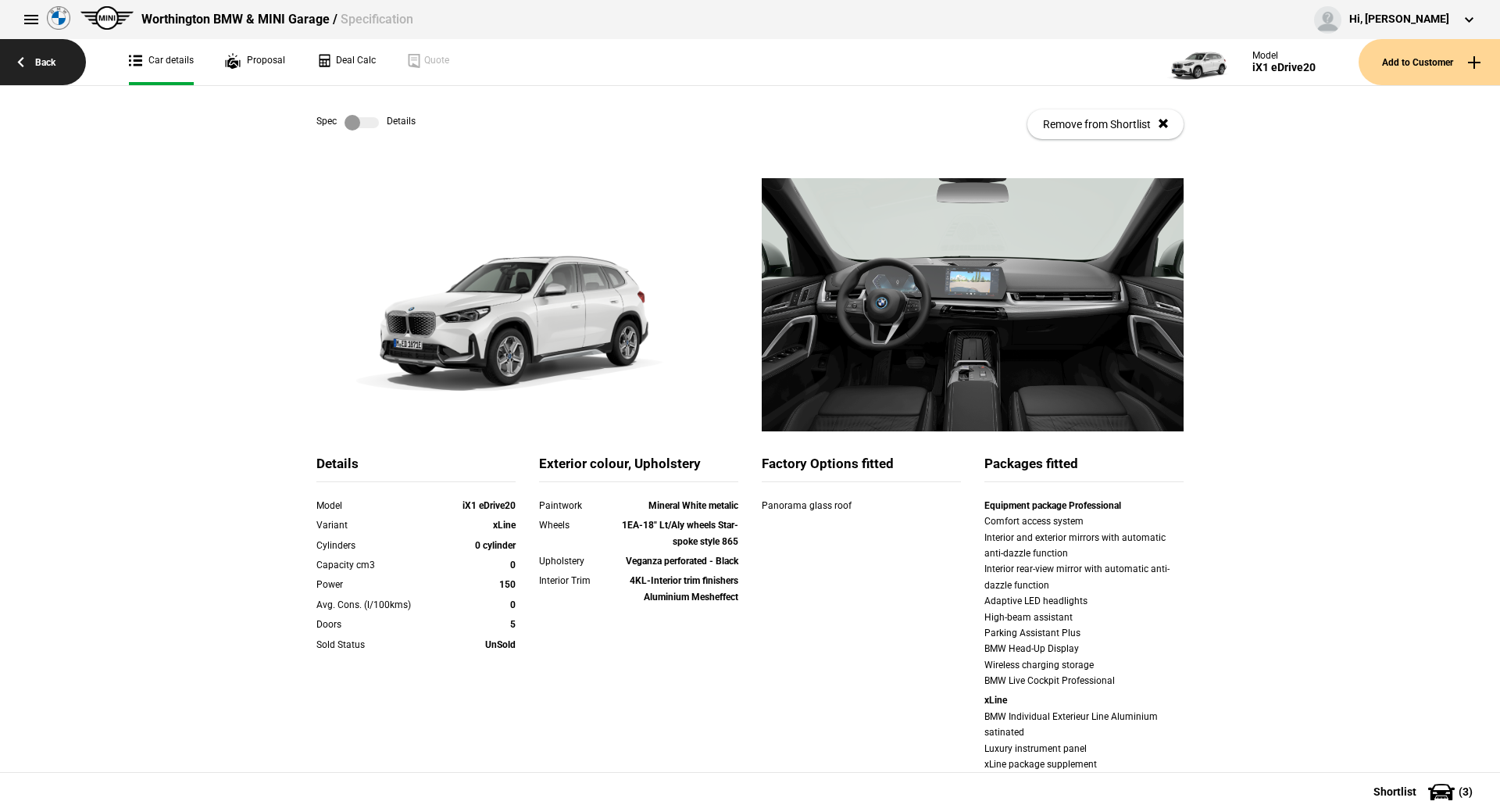
click at [12, 56] on link "Back" at bounding box center [43, 62] width 86 height 46
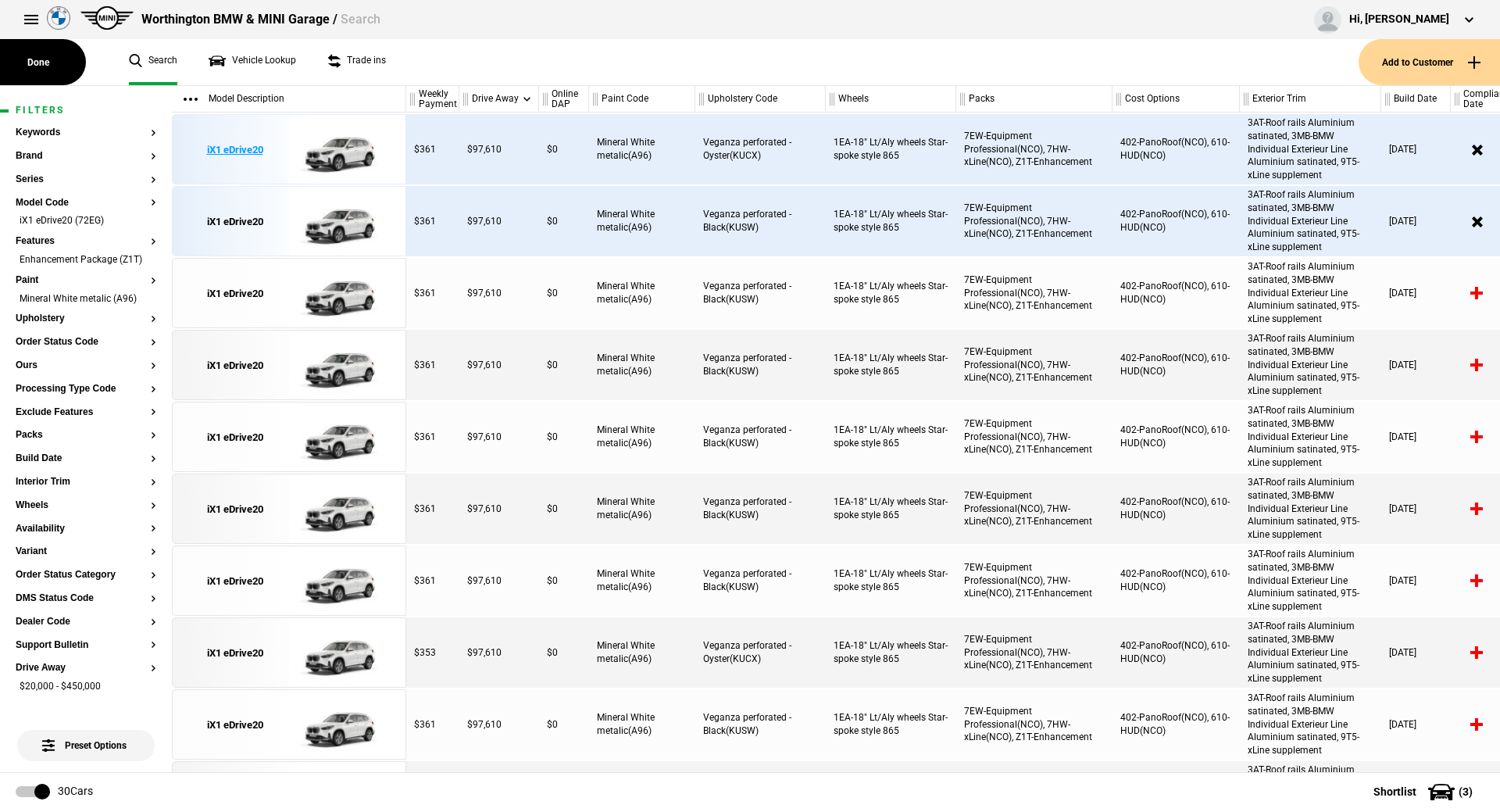
click at [334, 147] on img at bounding box center [343, 150] width 108 height 70
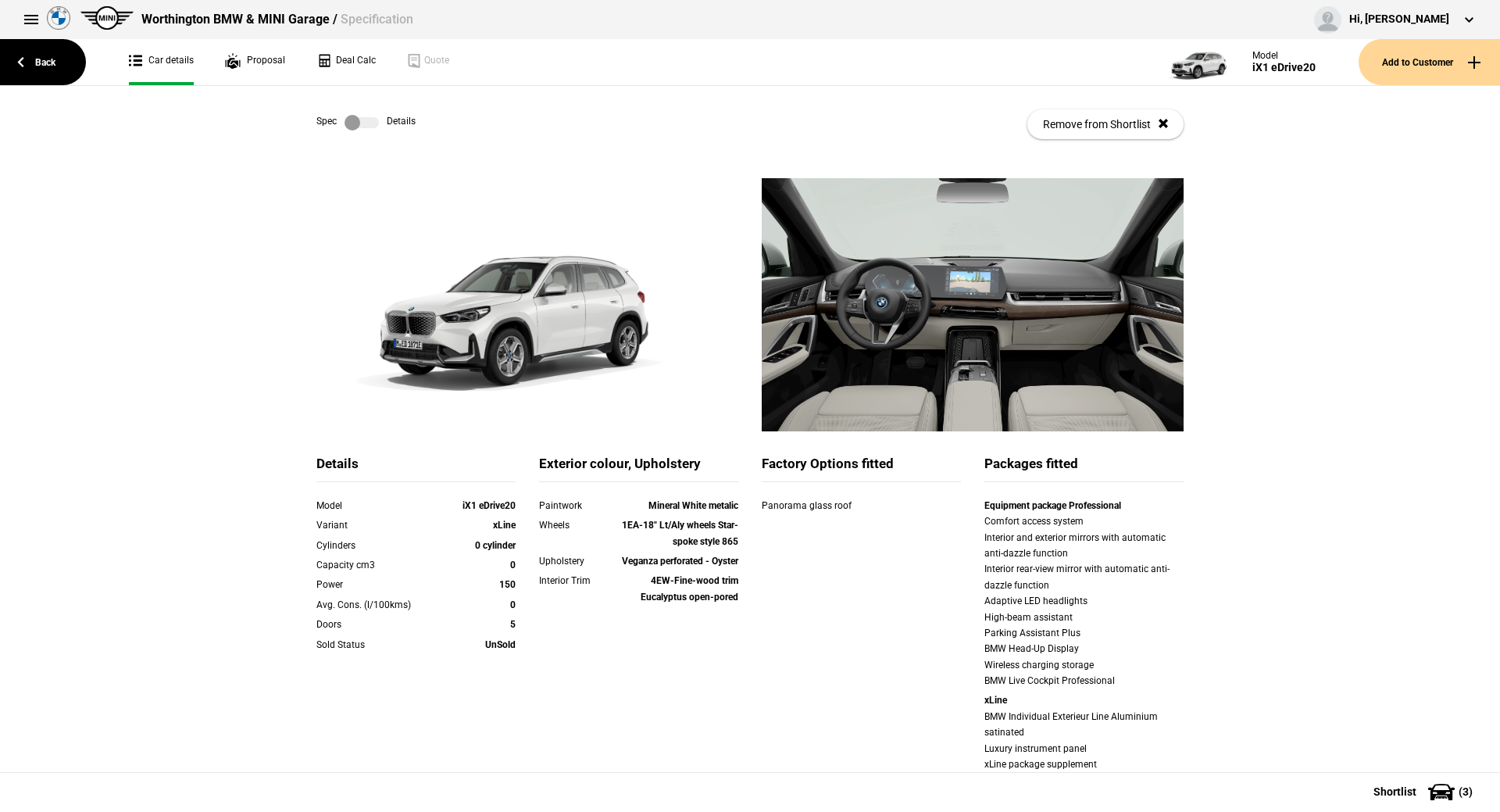
click at [358, 121] on label at bounding box center [362, 123] width 34 height 16
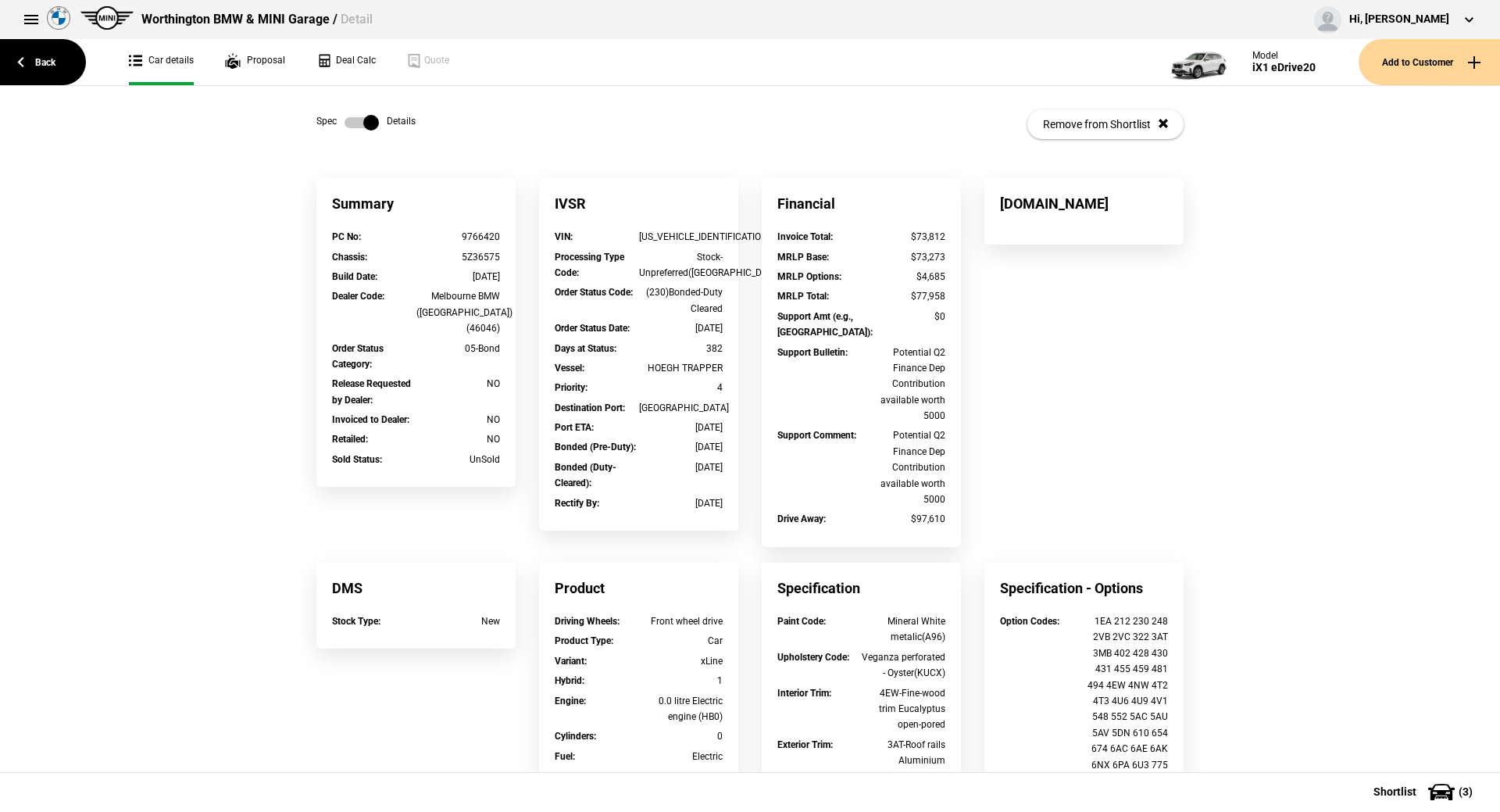
click at [716, 241] on div "[US_VEHICLE_IDENTIFICATION_NUMBER]" at bounding box center [682, 237] width 84 height 16
click at [709, 237] on div "[US_VEHICLE_IDENTIFICATION_NUMBER]" at bounding box center [682, 237] width 84 height 16
copy div "[US_VEHICLE_IDENTIFICATION_NUMBER]"
click at [337, 126] on link at bounding box center [362, 123] width 50 height 16
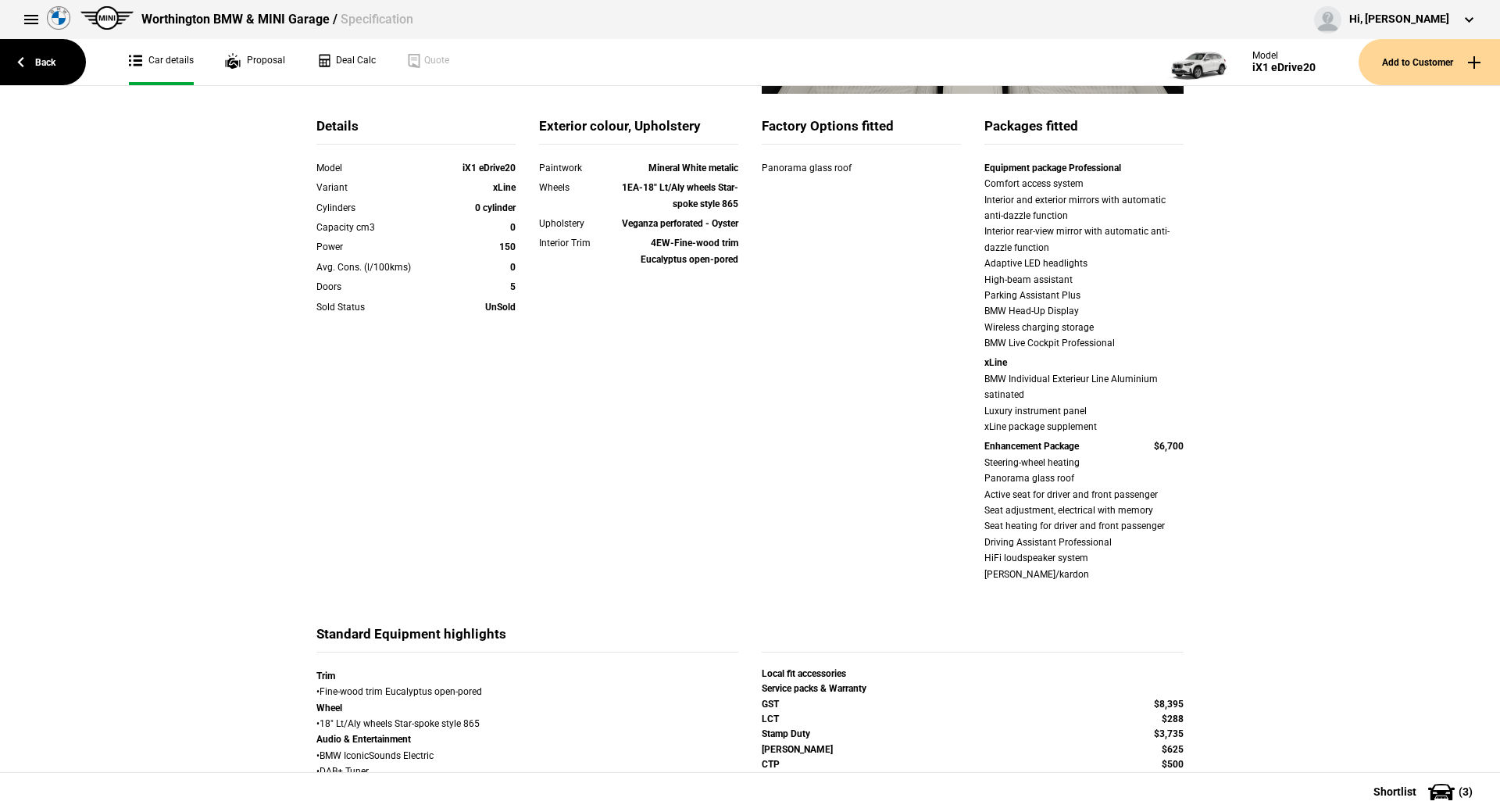
scroll to position [312, 0]
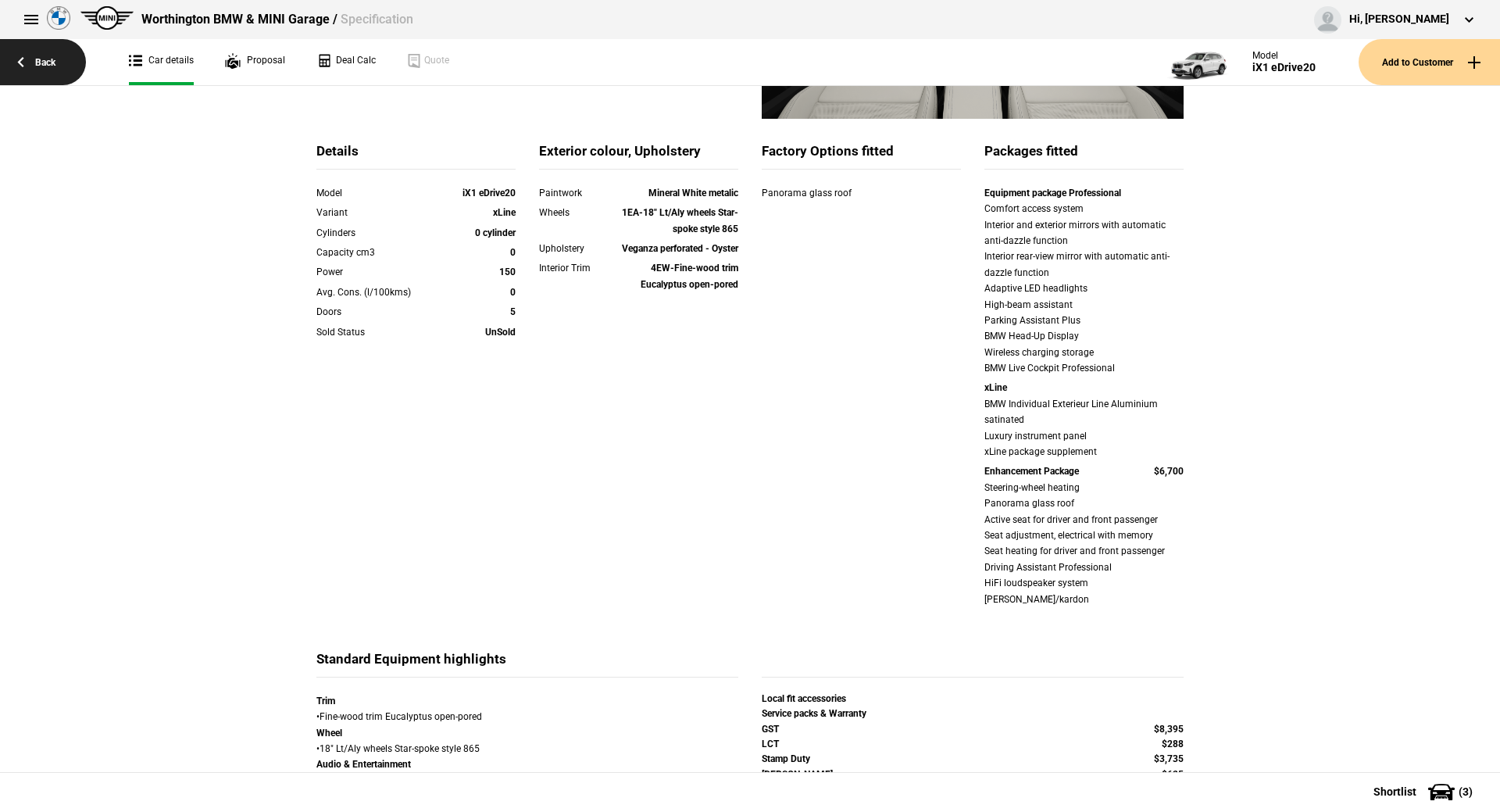
click at [39, 53] on link "Back" at bounding box center [43, 62] width 86 height 46
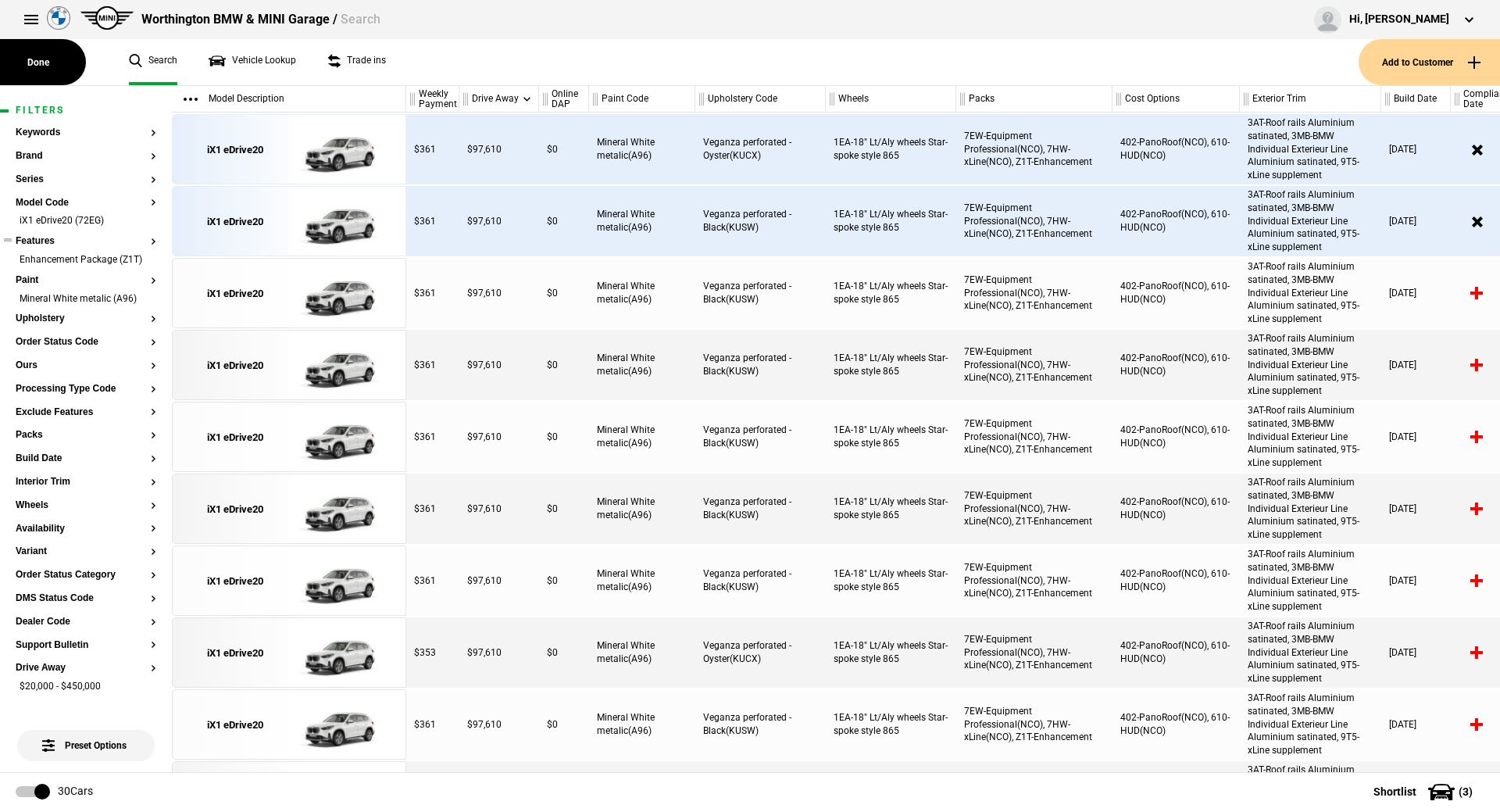
click at [35, 241] on button "Features" at bounding box center [86, 241] width 141 height 11
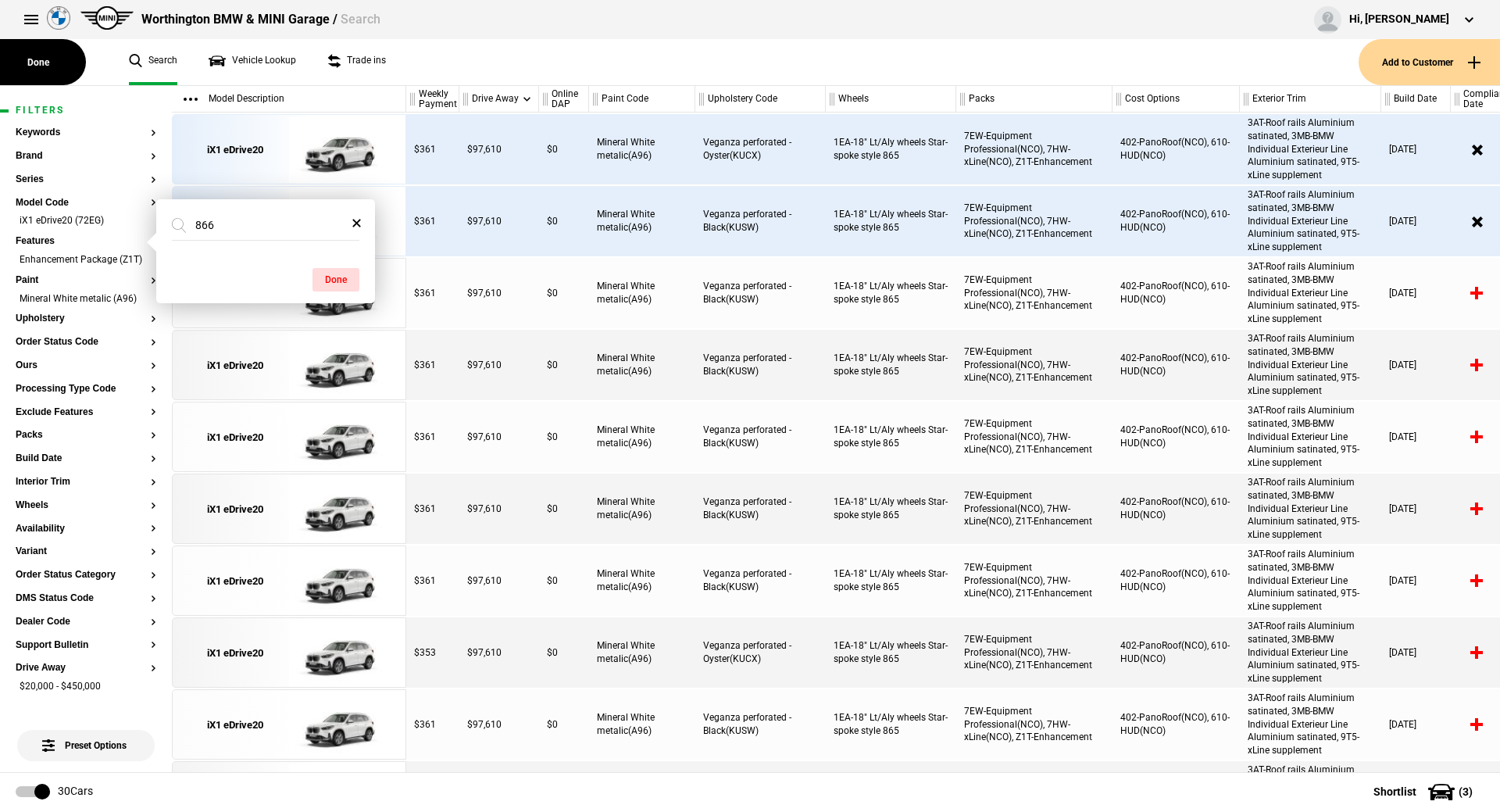
type input "866"
click at [567, 66] on ul "Search Vehicle Lookup Trade ins" at bounding box center [736, 62] width 1246 height 46
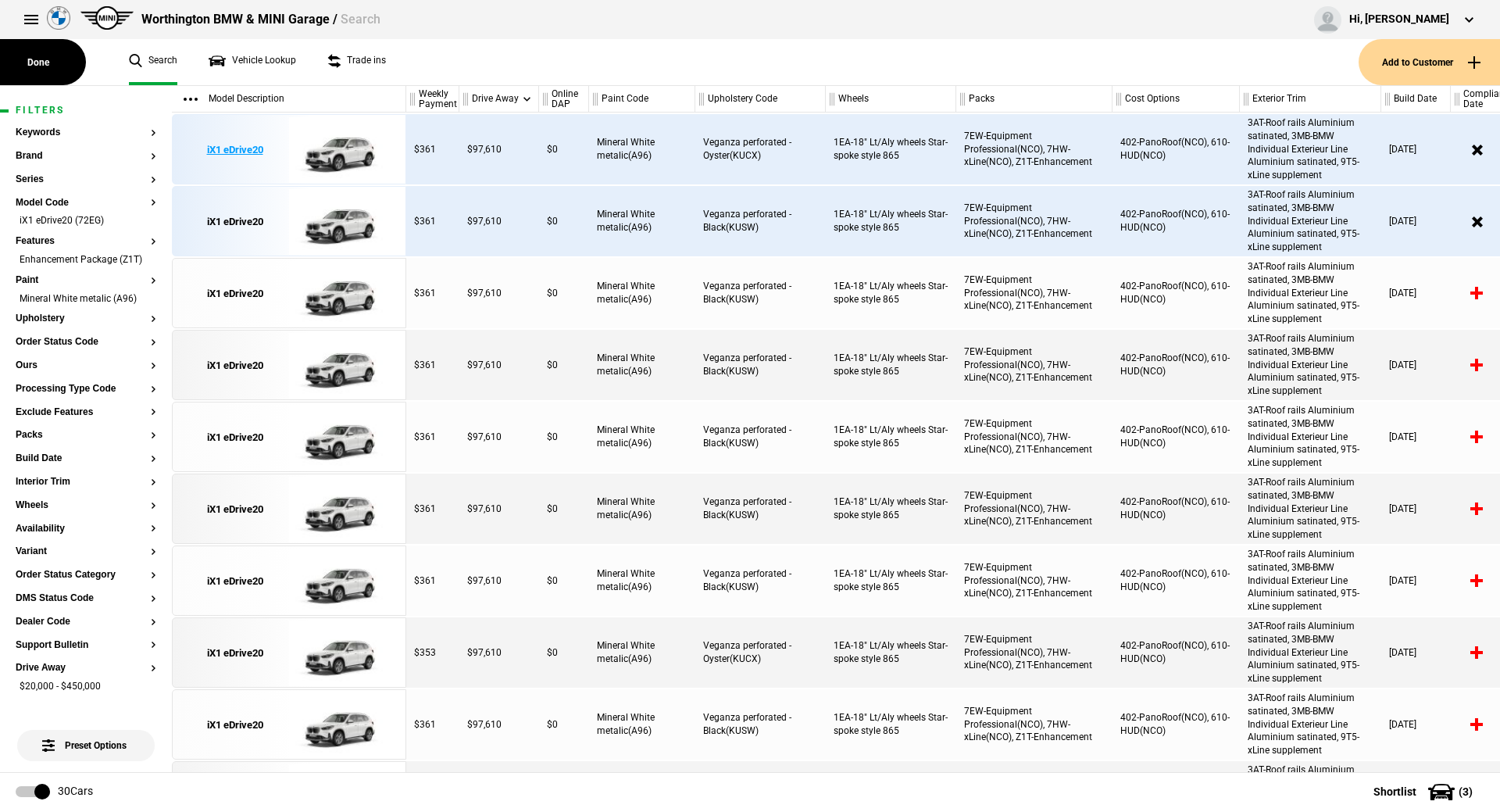
click at [360, 140] on img at bounding box center [343, 150] width 108 height 70
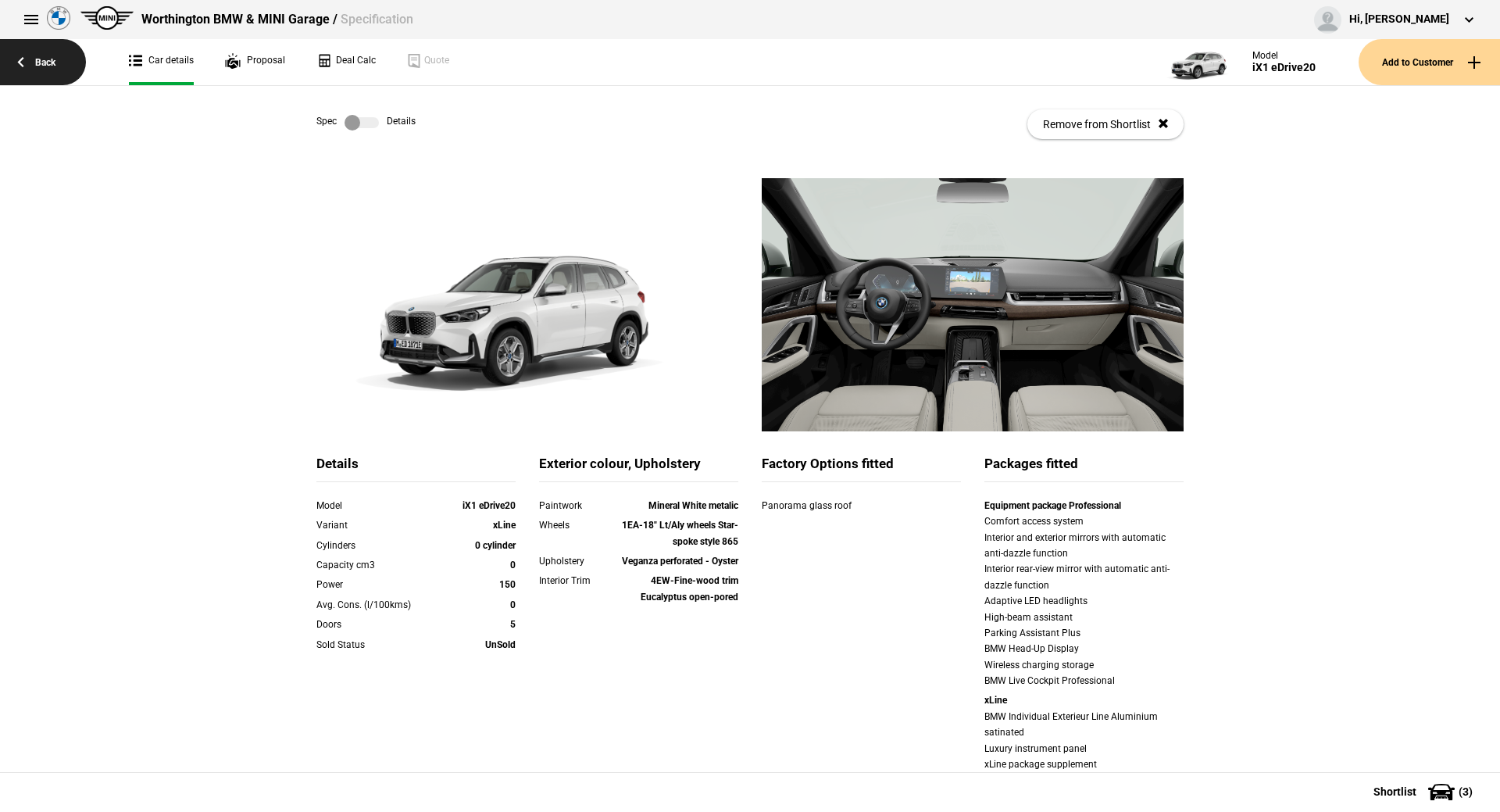
click at [40, 67] on link "Back" at bounding box center [43, 62] width 86 height 46
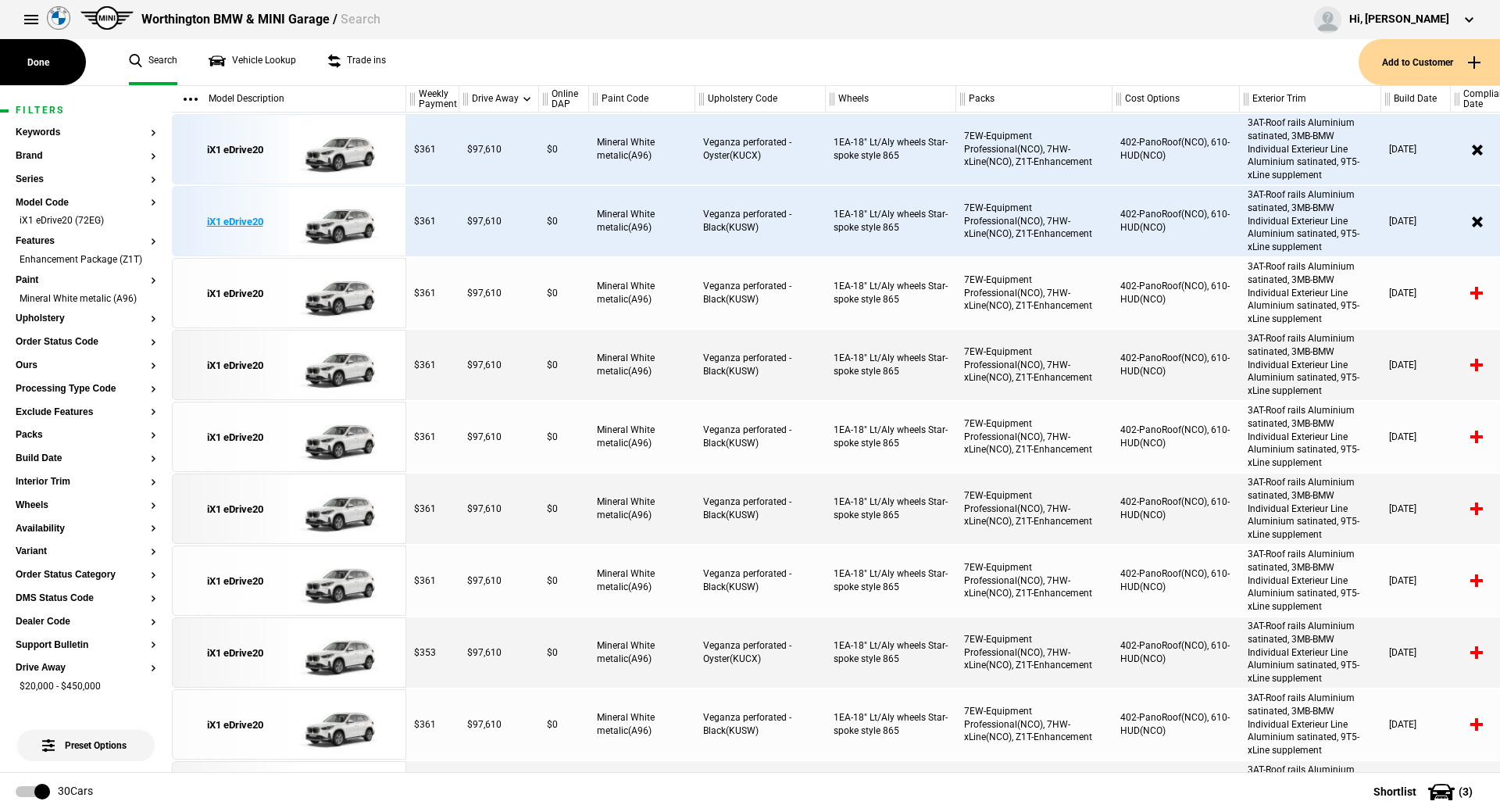
click at [334, 234] on img at bounding box center [343, 222] width 108 height 70
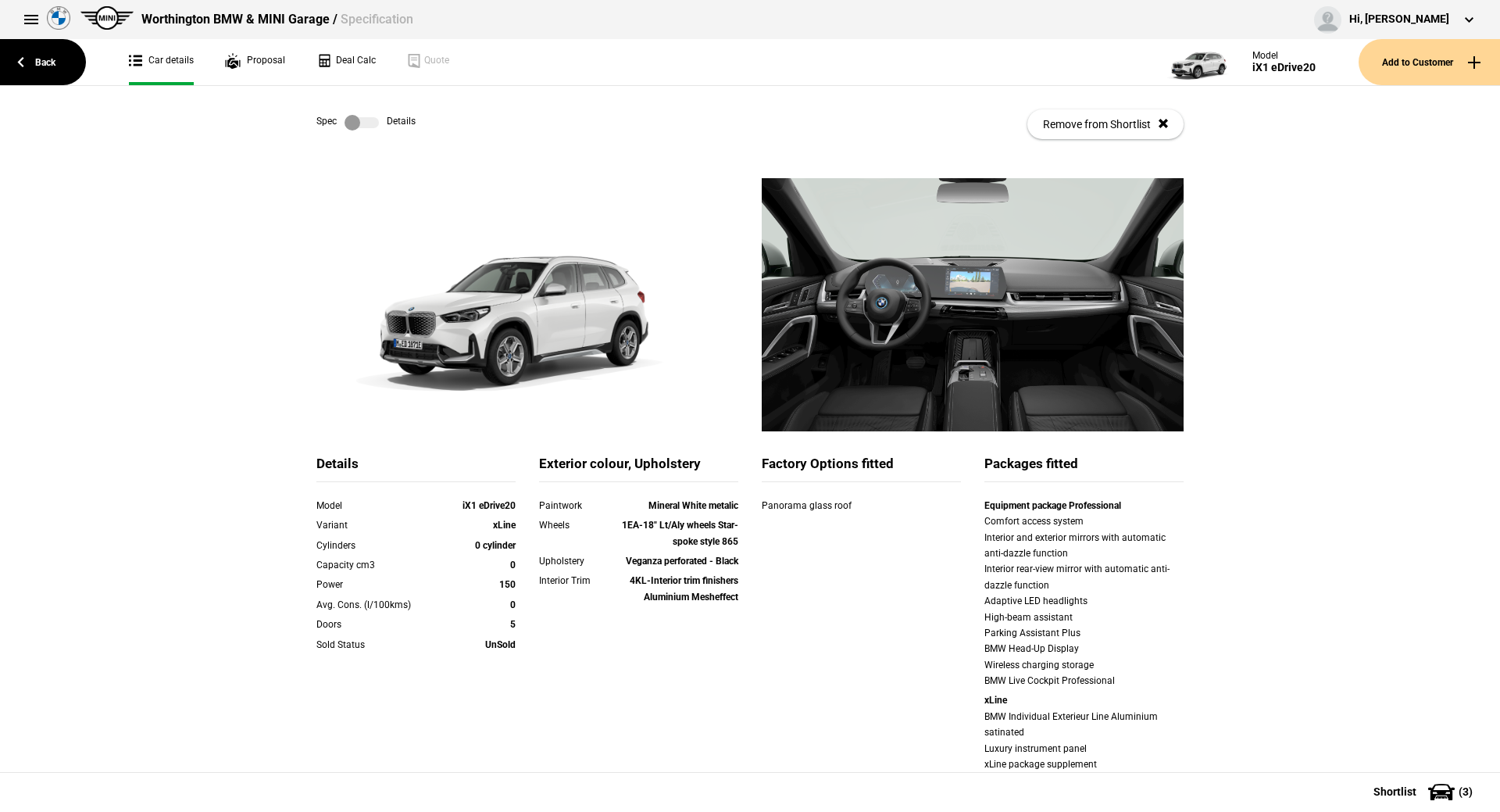
click at [346, 125] on label at bounding box center [362, 123] width 34 height 16
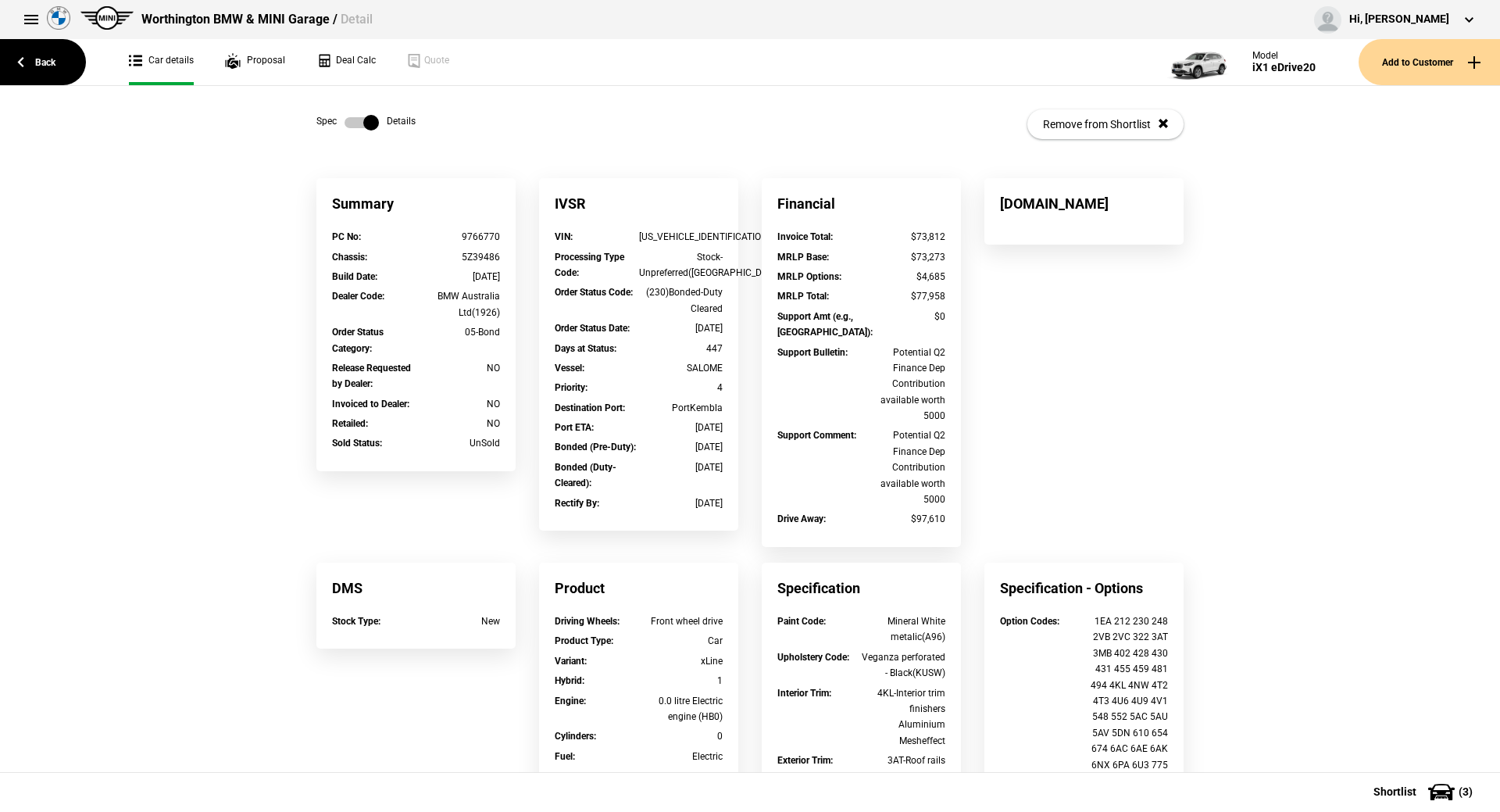
click at [700, 232] on div "[US_VEHICLE_IDENTIFICATION_NUMBER]" at bounding box center [682, 237] width 84 height 16
copy div "[US_VEHICLE_IDENTIFICATION_NUMBER]"
